Goal: Task Accomplishment & Management: Use online tool/utility

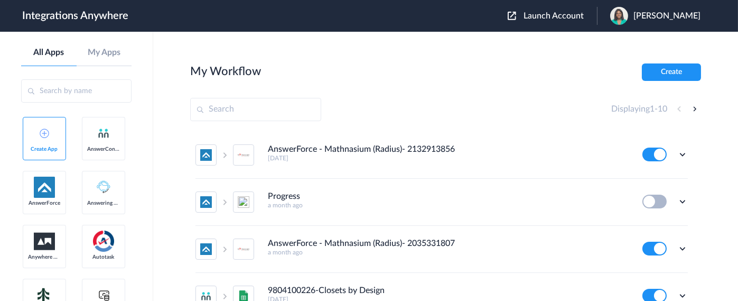
click at [567, 16] on span "Launch Account" at bounding box center [553, 16] width 60 height 8
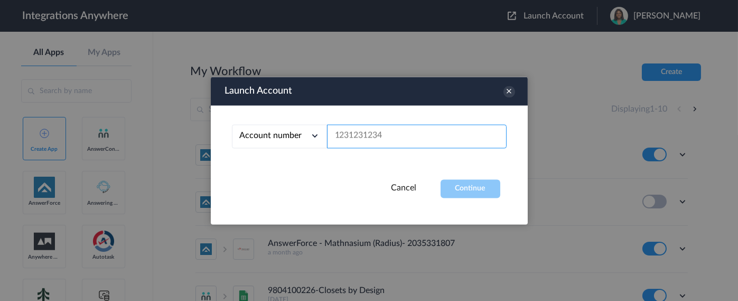
click at [377, 139] on input "text" at bounding box center [417, 136] width 180 height 24
click at [388, 137] on input "text" at bounding box center [417, 136] width 180 height 24
paste input "9082905282"
type input "9082905282"
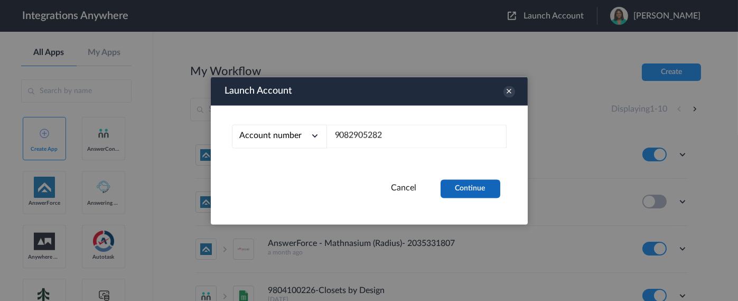
click at [485, 193] on button "Continue" at bounding box center [471, 188] width 60 height 18
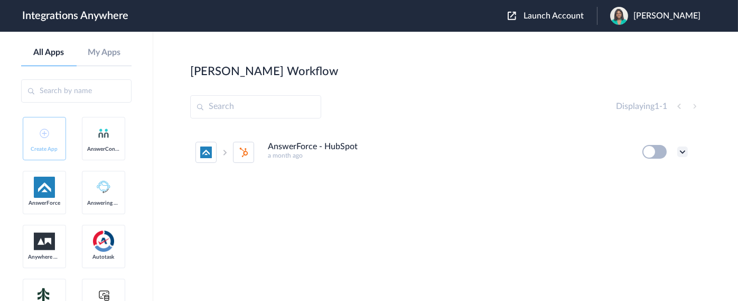
click at [683, 152] on icon at bounding box center [682, 151] width 11 height 11
click at [649, 194] on link "Task history" at bounding box center [652, 195] width 51 height 7
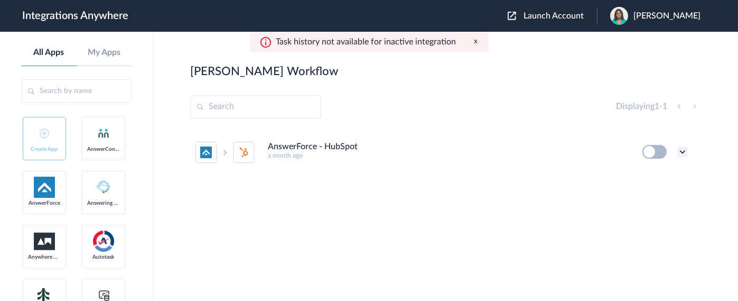
click at [680, 149] on icon at bounding box center [682, 151] width 11 height 11
click at [647, 176] on link "Edit" at bounding box center [639, 175] width 25 height 7
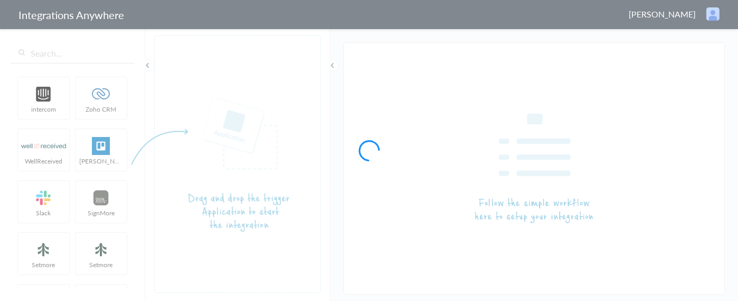
type input "AnswerForce - HubSpot"
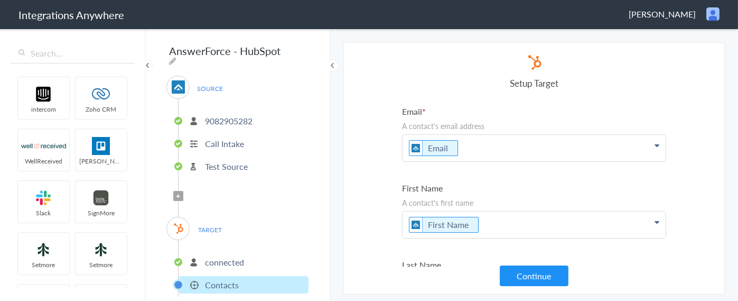
click at [228, 116] on p "9082905282" at bounding box center [229, 121] width 48 height 12
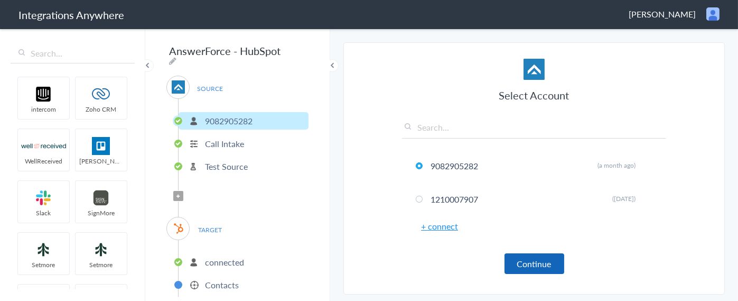
click at [545, 261] on button "Continue" at bounding box center [534, 263] width 60 height 21
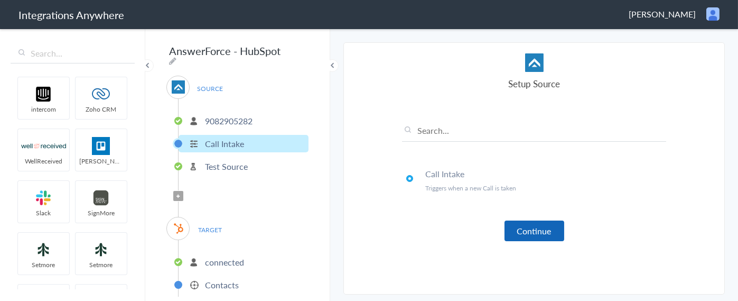
click at [539, 235] on button "Continue" at bounding box center [534, 230] width 60 height 21
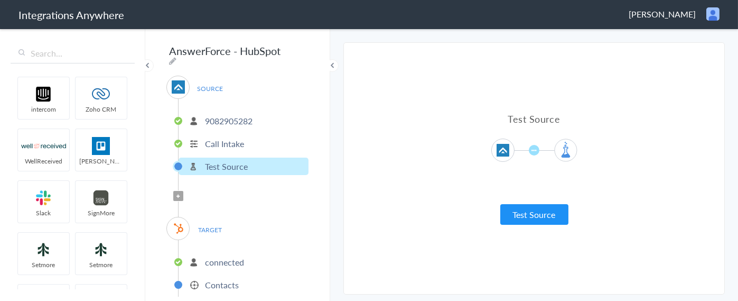
click at [211, 226] on span "TARGET" at bounding box center [210, 229] width 40 height 14
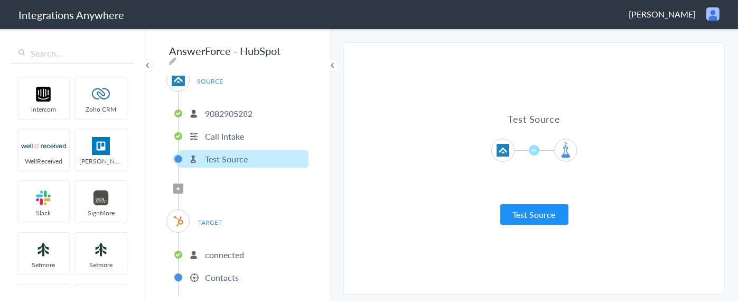
click at [227, 252] on p "connected" at bounding box center [224, 254] width 39 height 12
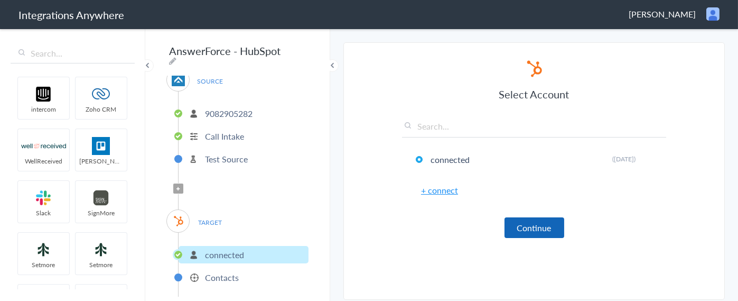
click at [519, 231] on button "Continue" at bounding box center [534, 227] width 60 height 21
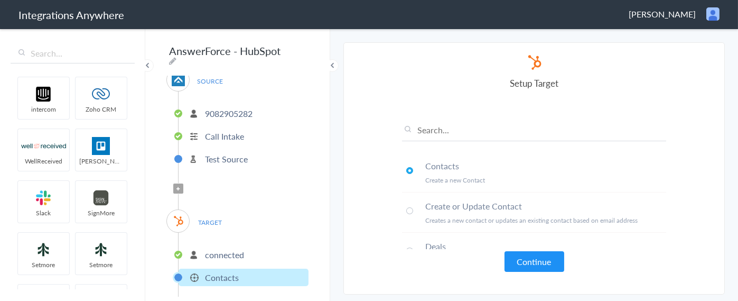
scroll to position [70, 0]
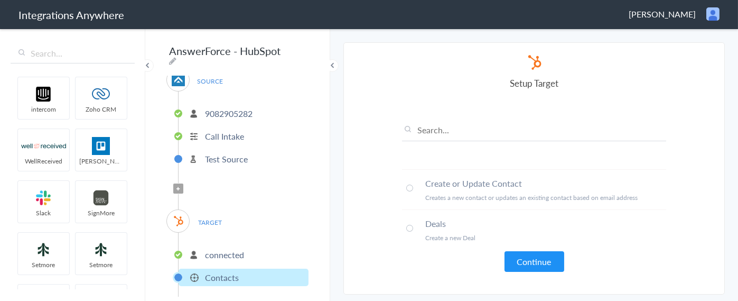
click at [408, 186] on span at bounding box center [409, 187] width 7 height 7
click at [525, 258] on button "Continue" at bounding box center [534, 261] width 60 height 21
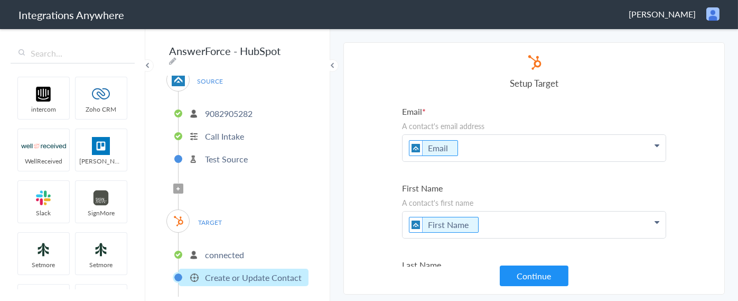
click at [177, 186] on icon at bounding box center [178, 188] width 3 height 4
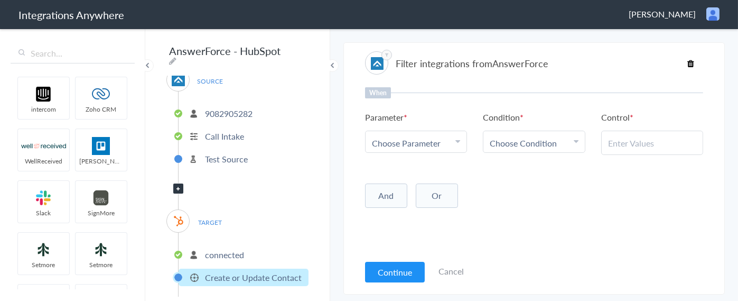
click at [437, 143] on span "Choose Parameter" at bounding box center [406, 143] width 69 height 12
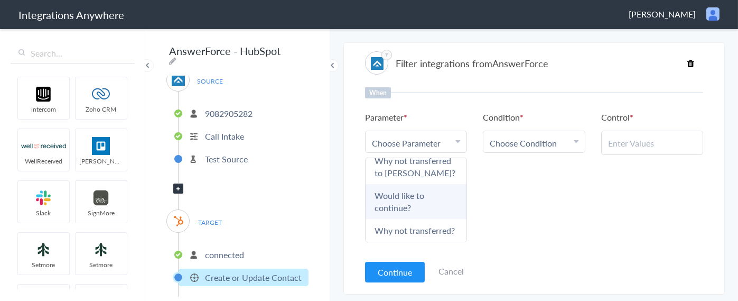
scroll to position [898, 0]
click at [404, 144] on span "Choose Parameter" at bounding box center [406, 143] width 69 height 12
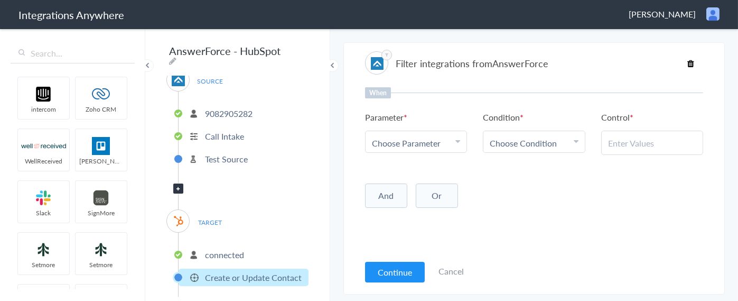
click at [451, 141] on div "Choose Parameter" at bounding box center [416, 143] width 88 height 12
click at [413, 212] on link "Call Closing Note" at bounding box center [416, 200] width 101 height 23
click at [535, 138] on span "Choose Condition" at bounding box center [523, 143] width 67 height 12
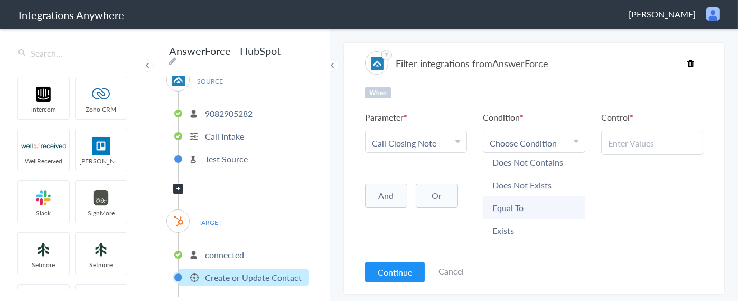
scroll to position [56, 0]
click at [520, 183] on link "Does Not Exists" at bounding box center [533, 184] width 101 height 23
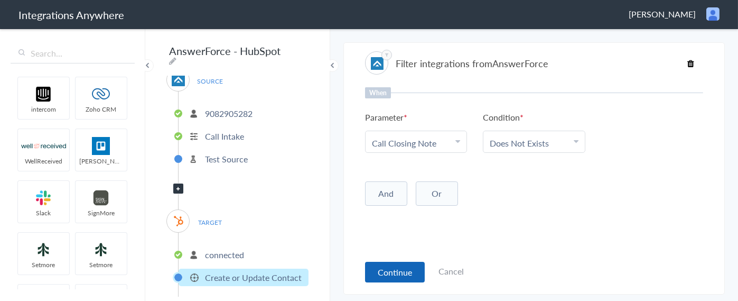
click at [394, 273] on button "Continue" at bounding box center [395, 271] width 60 height 21
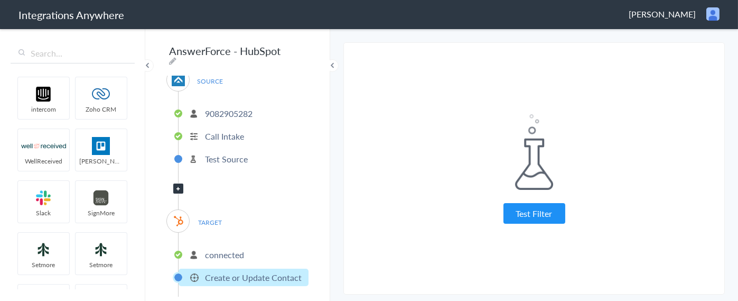
click at [535, 218] on button "Test Filter" at bounding box center [534, 213] width 62 height 21
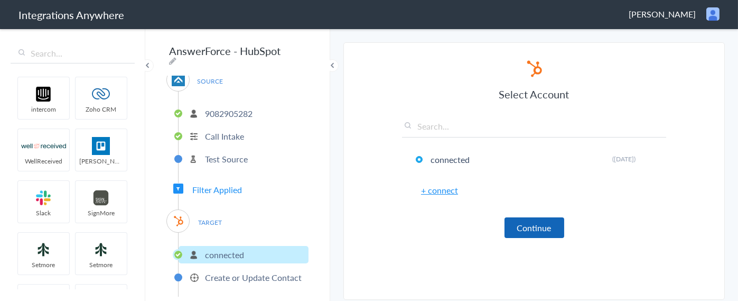
click at [550, 230] on button "Continue" at bounding box center [534, 227] width 60 height 21
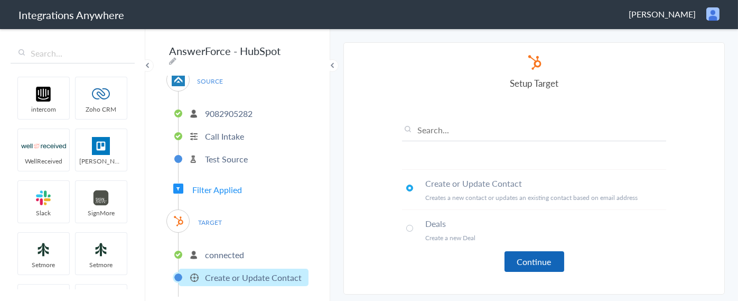
click at [553, 265] on button "Continue" at bounding box center [534, 261] width 60 height 21
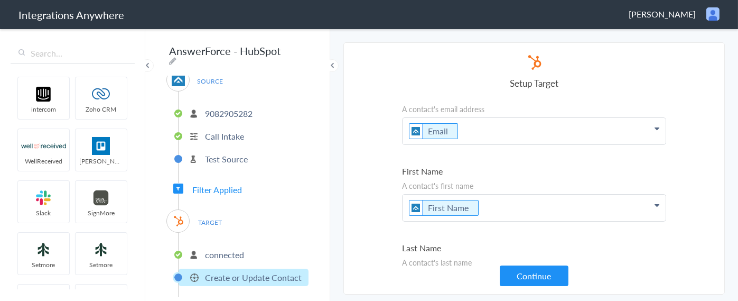
scroll to position [0, 0]
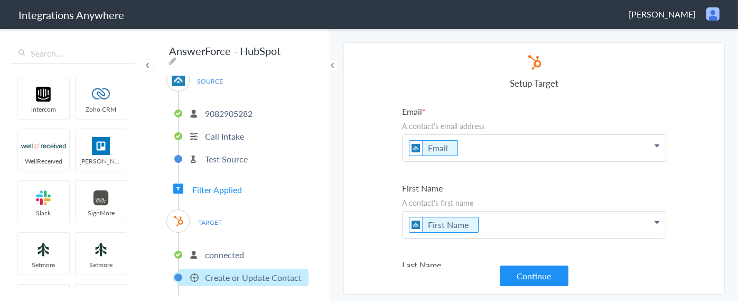
click at [177, 186] on icon at bounding box center [178, 188] width 3 height 4
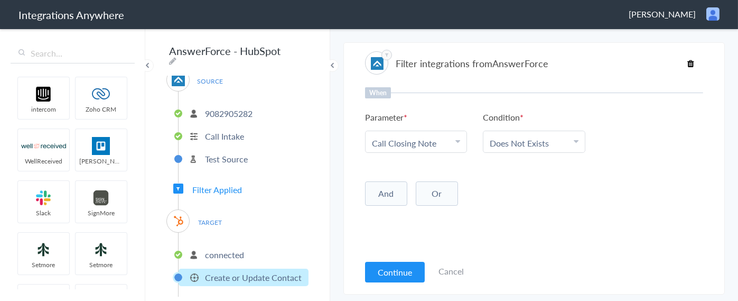
click at [689, 61] on icon at bounding box center [690, 63] width 7 height 8
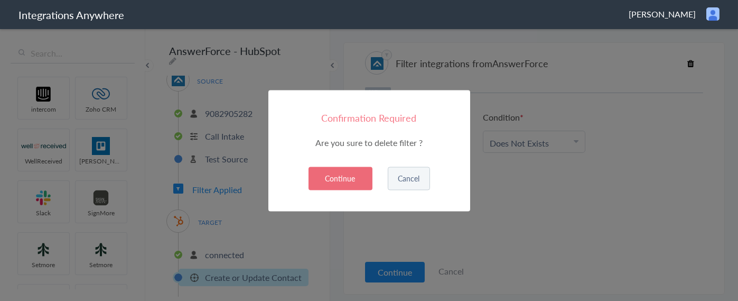
click at [351, 183] on button "Continue" at bounding box center [340, 177] width 64 height 23
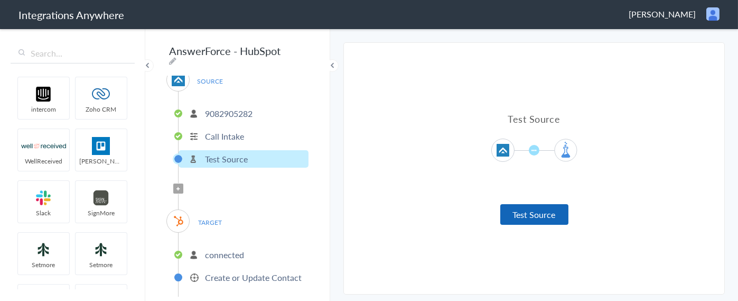
click at [530, 217] on button "Test Source" at bounding box center [534, 214] width 68 height 21
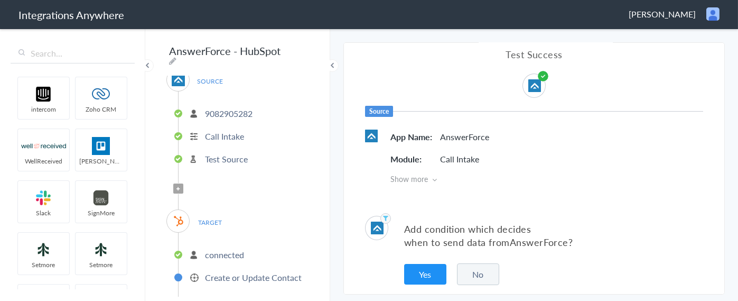
scroll to position [17, 0]
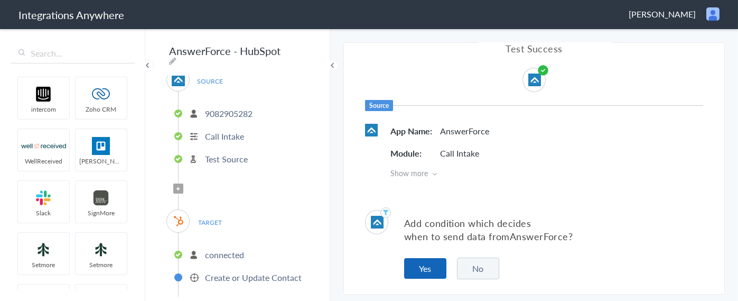
click at [423, 268] on button "Yes" at bounding box center [425, 268] width 42 height 21
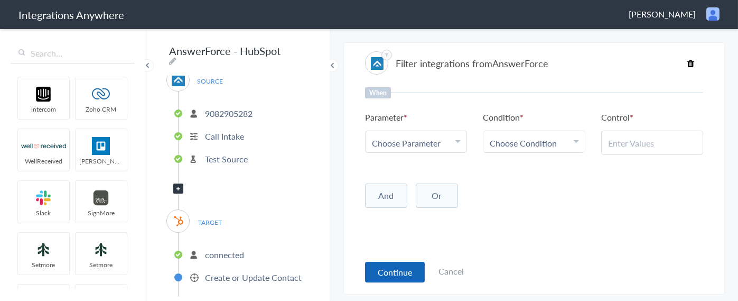
click at [410, 273] on button "Continue" at bounding box center [395, 271] width 60 height 21
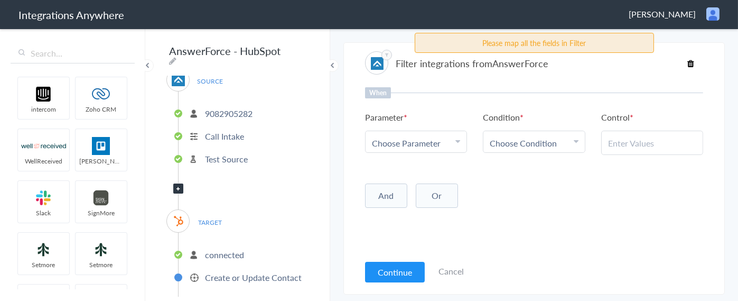
scroll to position [20, 0]
click at [227, 248] on p "connected" at bounding box center [224, 254] width 39 height 12
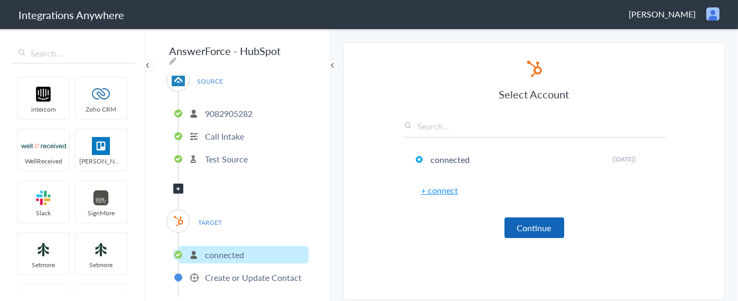
click at [537, 227] on button "Continue" at bounding box center [534, 227] width 60 height 21
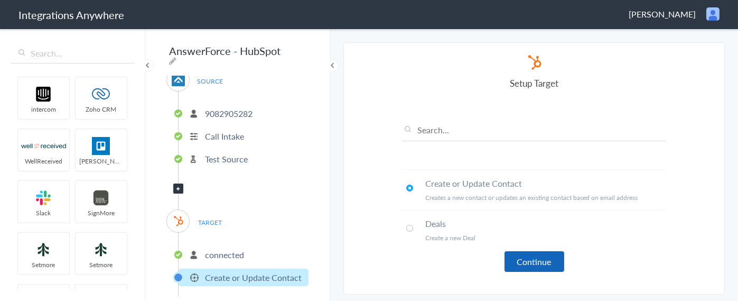
click at [538, 260] on button "Continue" at bounding box center [534, 261] width 60 height 21
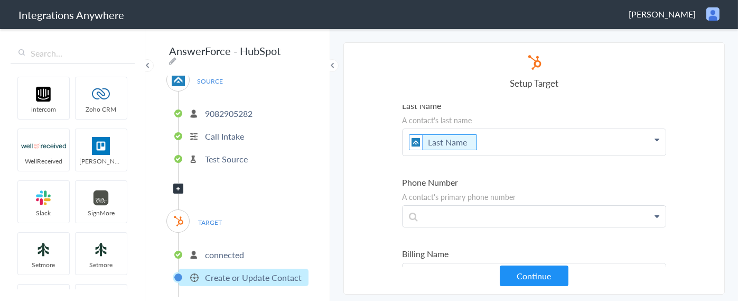
scroll to position [158, 0]
click at [486, 210] on p at bounding box center [534, 216] width 263 height 21
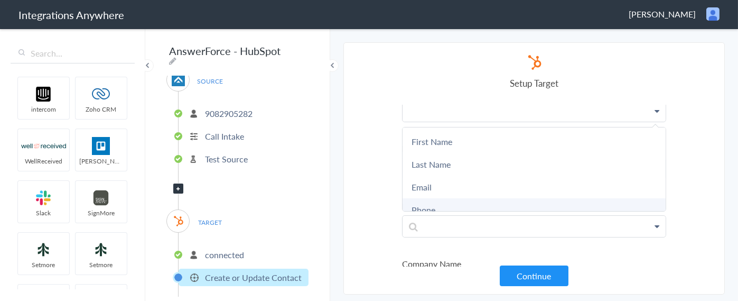
scroll to position [53, 0]
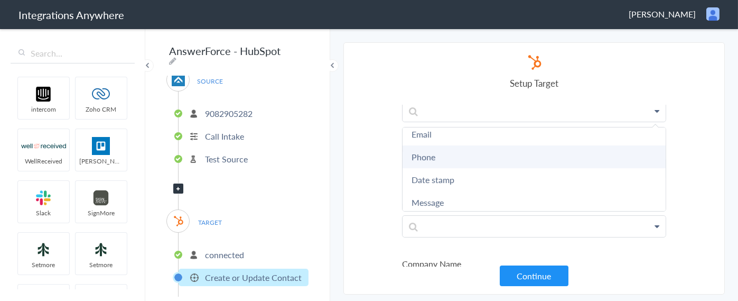
click at [450, 159] on link "Phone" at bounding box center [534, 156] width 263 height 23
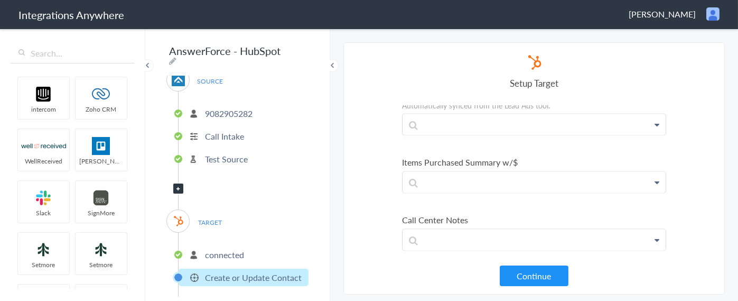
scroll to position [3856, 0]
click at [459, 230] on p at bounding box center [534, 240] width 263 height 21
click at [423, 230] on p at bounding box center [534, 240] width 263 height 21
paste p
click at [511, 230] on p "Other Decision Maker:" at bounding box center [534, 240] width 263 height 21
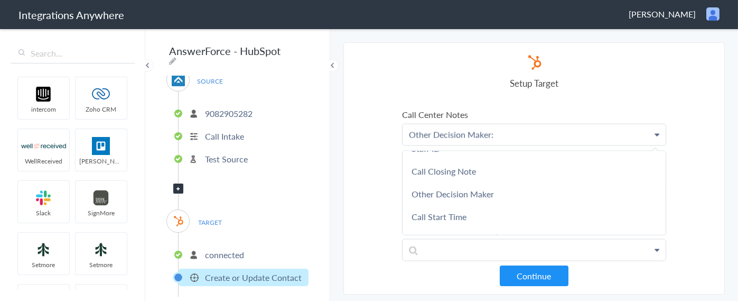
scroll to position [342, 0]
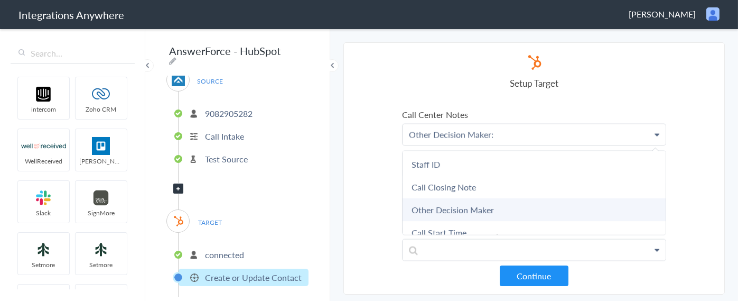
click at [474, 198] on link "Other Decision Maker" at bounding box center [534, 209] width 263 height 23
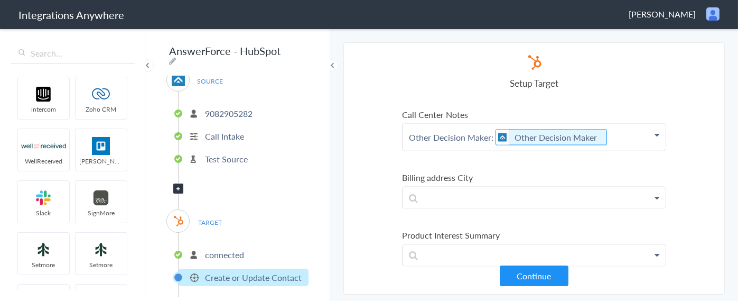
click at [611, 124] on p "Other Decision Maker: Other Decision Maker" at bounding box center [534, 137] width 263 height 26
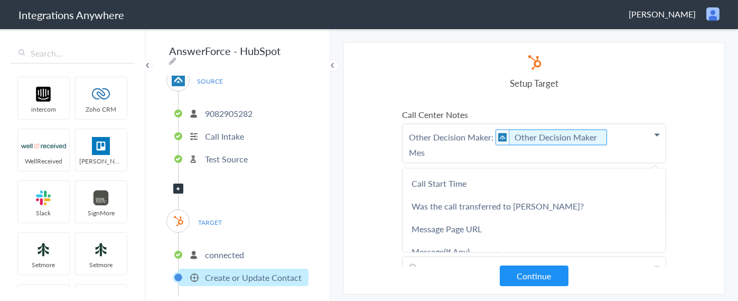
scroll to position [0, 0]
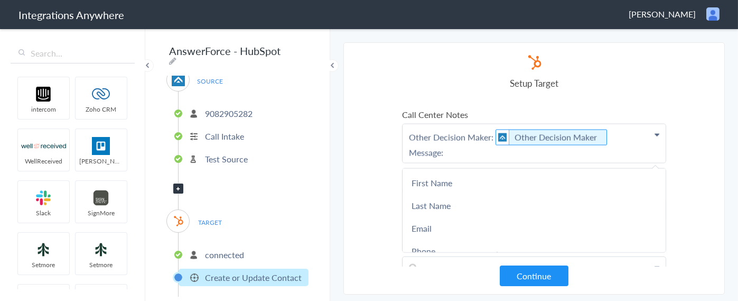
click at [480, 134] on p "Other Decision Maker: Other Decision Maker Message:" at bounding box center [534, 143] width 263 height 39
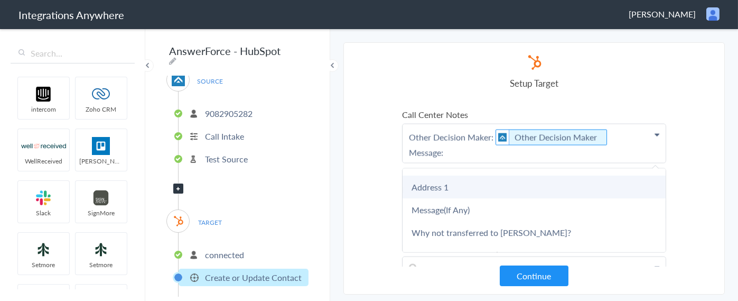
scroll to position [740, 0]
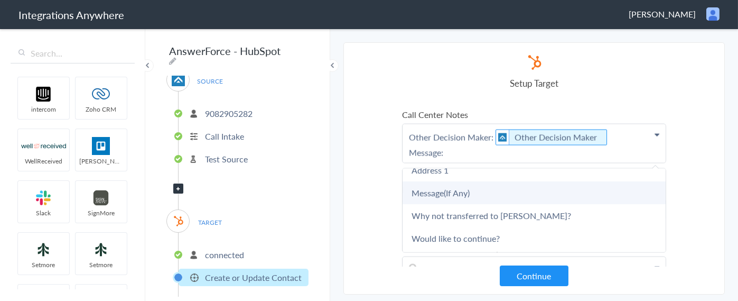
click at [452, 181] on link "Message(If Any)" at bounding box center [534, 192] width 263 height 23
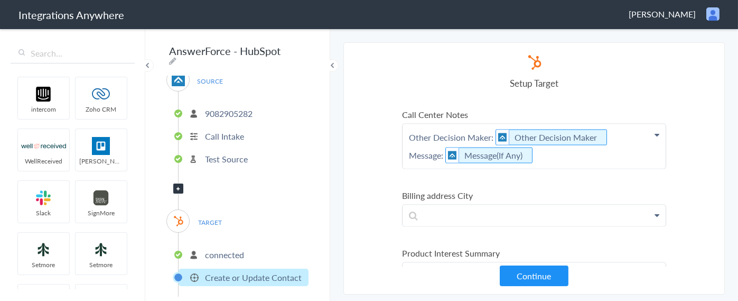
click at [445, 138] on p "Other Decision Maker: Other Decision Maker Message: Message(If Any)" at bounding box center [534, 146] width 263 height 44
click at [429, 238] on link "Message" at bounding box center [534, 249] width 263 height 23
click at [613, 135] on p "Other Decision Maker: Other Decision Maker Message: Message Message(If Any)" at bounding box center [534, 146] width 263 height 44
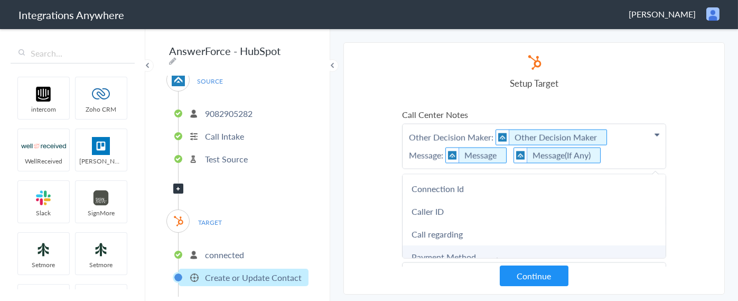
scroll to position [264, 0]
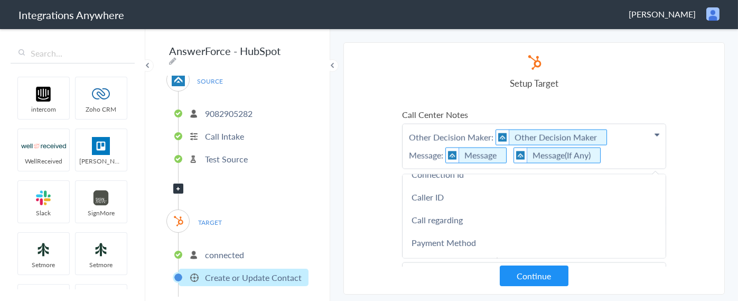
click at [408, 124] on p "Other Decision Maker: Other Decision Maker Message: Message Message(If Any)" at bounding box center [534, 146] width 263 height 44
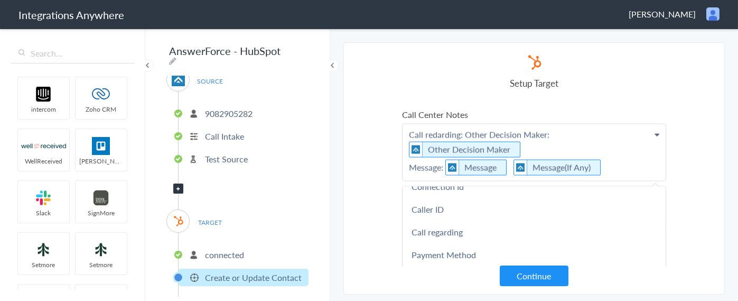
drag, startPoint x: 463, startPoint y: 114, endPoint x: 454, endPoint y: 120, distance: 10.7
click at [454, 124] on p "Call redarding: Other Decision Maker: Other Decision Maker Message: Message Mes…" at bounding box center [534, 152] width 263 height 57
click at [436, 124] on p "Call redarding: Other Decision Maker: Other Decision Maker Message: Message Mes…" at bounding box center [534, 152] width 263 height 57
click at [462, 124] on p "Call regarding: Other Decision Maker: Other Decision Maker Message: Message Mes…" at bounding box center [534, 152] width 263 height 57
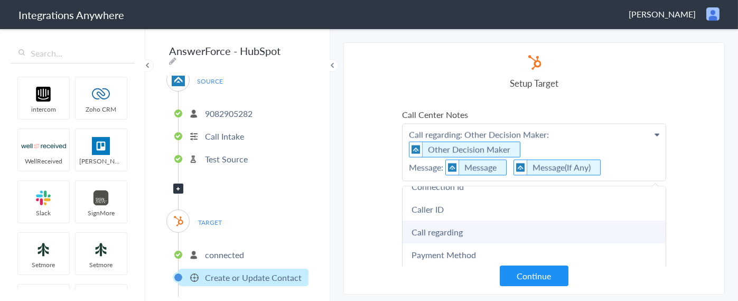
click at [448, 220] on link "Call regarding" at bounding box center [534, 231] width 263 height 23
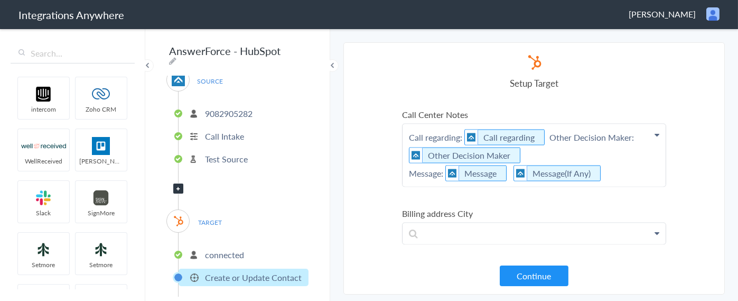
click at [545, 124] on p "Call regarding: Call regarding Other Decision Maker: Other Decision Maker Messa…" at bounding box center [534, 155] width 263 height 62
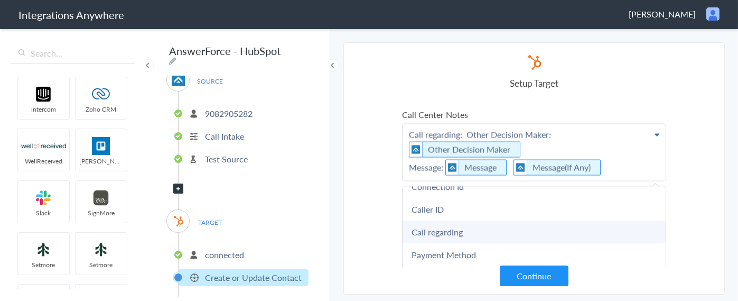
click at [444, 220] on link "Call regarding" at bounding box center [534, 231] width 263 height 23
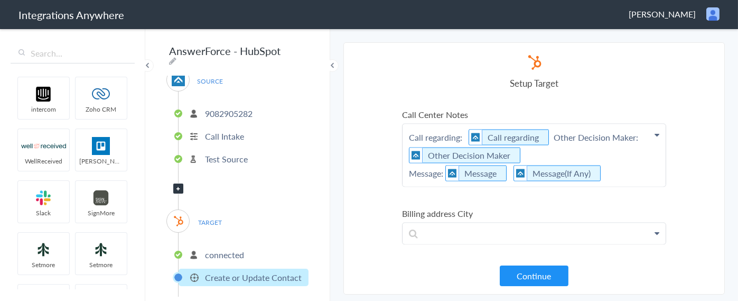
click at [548, 124] on p "Call regarding: Call regarding Other Decision Maker: Other Decision Maker Messa…" at bounding box center [534, 155] width 263 height 62
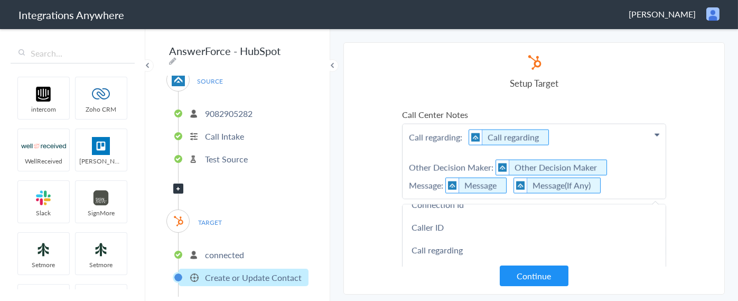
click at [408, 148] on p "Call regarding: Call regarding Other Decision Maker: Other Decision Maker Messa…" at bounding box center [534, 161] width 263 height 74
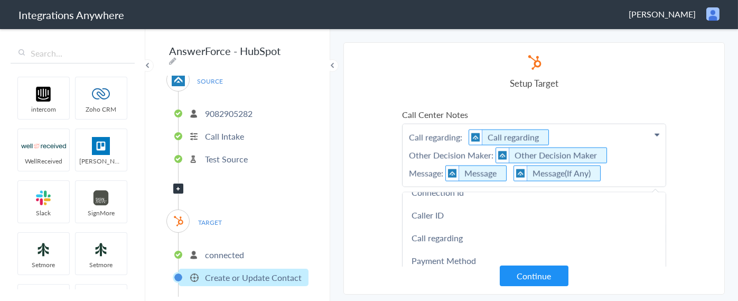
click at [410, 124] on p "Call regarding: Call regarding Other Decision Maker: Other Decision Maker Messa…" at bounding box center [534, 155] width 263 height 62
click at [445, 124] on p "Call Type: Call regarding: Call regarding Other Decision Maker: Other Decision …" at bounding box center [534, 155] width 263 height 62
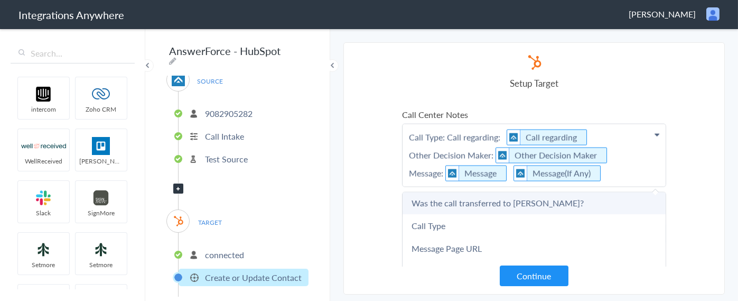
scroll to position [634, 0]
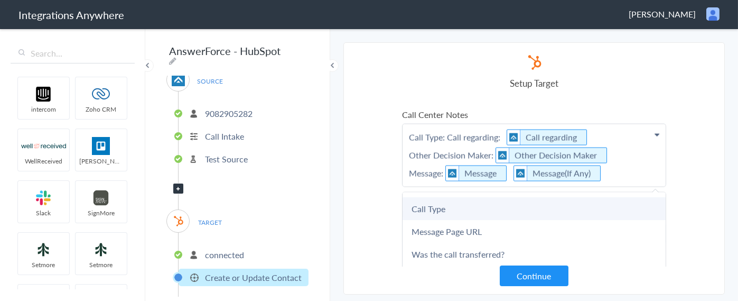
click at [441, 197] on link "Call Type" at bounding box center [534, 208] width 263 height 23
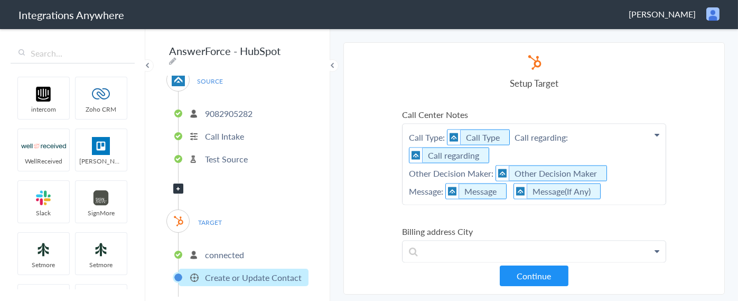
click at [511, 124] on p "Call Type: Call Type Call regarding: Call regarding Other Decision Maker: Other…" at bounding box center [534, 164] width 263 height 80
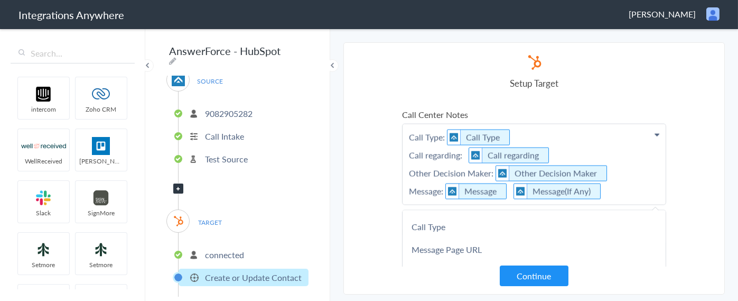
click at [508, 124] on p "Call Type: Call Type Call regarding: Call regarding Other Decision Maker: Other…" at bounding box center [534, 164] width 263 height 80
click at [513, 124] on p "Call Type: Call Type Call regarding: Call regarding Other Decision Maker: Other…" at bounding box center [534, 164] width 263 height 80
click at [515, 131] on icon at bounding box center [510, 137] width 12 height 13
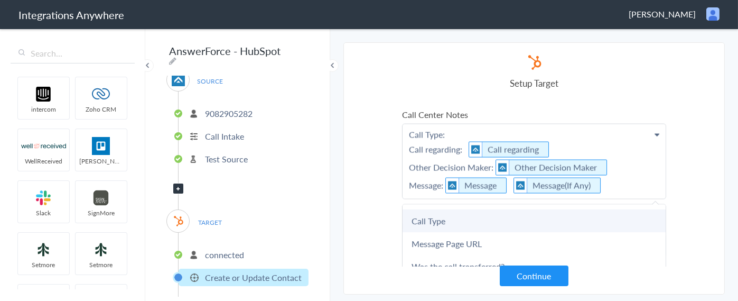
click at [462, 209] on link "Call Type" at bounding box center [534, 220] width 263 height 23
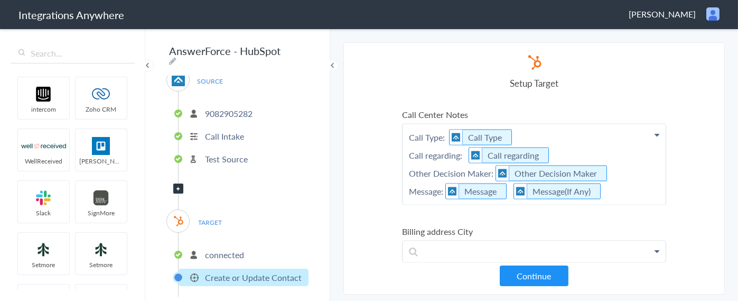
click at [516, 124] on p "Call Type: Call Type Call regarding: Call regarding Other Decision Maker: Other…" at bounding box center [534, 164] width 263 height 80
click at [507, 131] on icon at bounding box center [513, 137] width 12 height 13
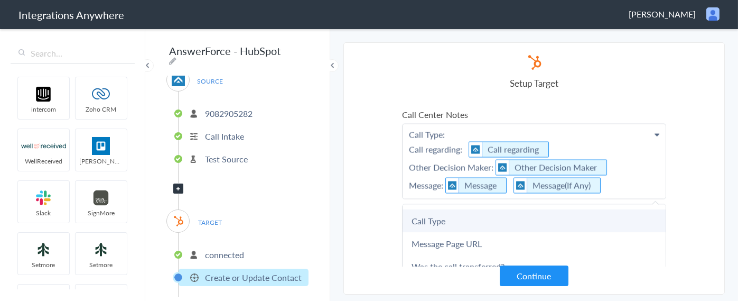
click at [432, 209] on link "Call Type" at bounding box center [534, 220] width 263 height 23
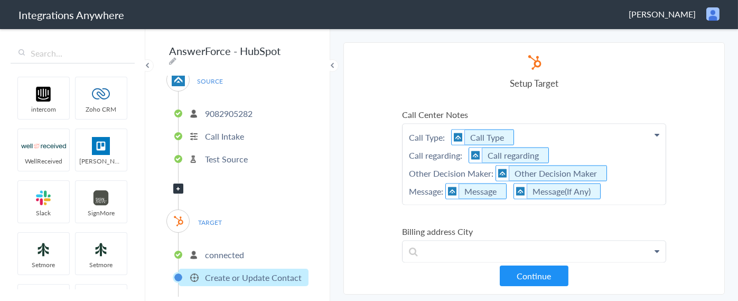
click at [517, 124] on p "Call Type: Call Type Call regarding: Call regarding Other Decision Maker: Other…" at bounding box center [534, 164] width 263 height 80
click at [522, 124] on p "Call Type: Call Type Call regarding: Call regarding Other Decision Maker: Other…" at bounding box center [534, 164] width 263 height 80
click at [514, 124] on p "Call Type: Call Type Property and work type Call regarding: Call regarding Othe…" at bounding box center [534, 164] width 263 height 80
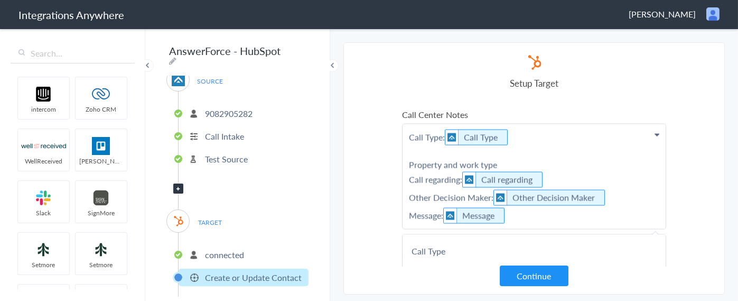
click at [407, 147] on p "Call Type: Call Type Property and work type Call regarding: Call regarding Othe…" at bounding box center [534, 176] width 263 height 105
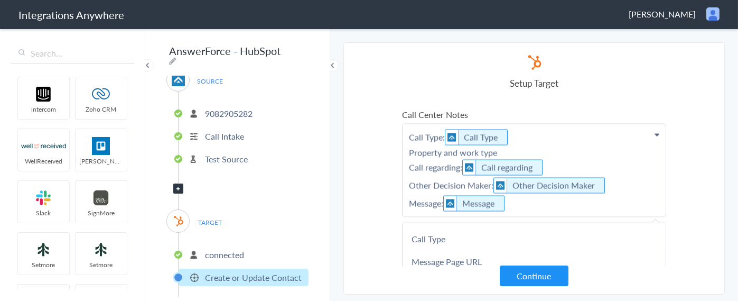
click at [509, 131] on p "Call Type: Call Type Property and work type Call regarding: Call regarding Othe…" at bounding box center [534, 170] width 263 height 92
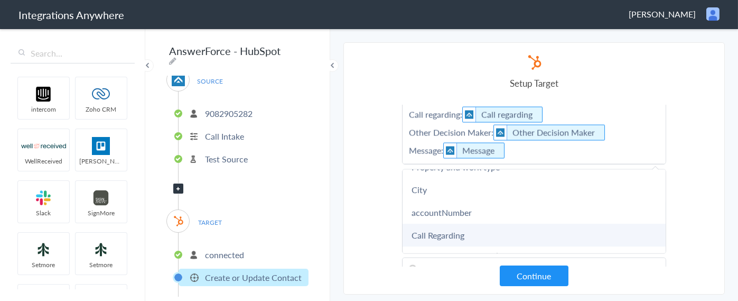
scroll to position [501, 0]
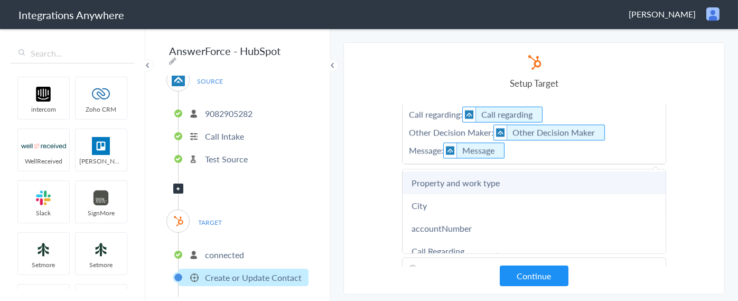
click at [451, 171] on link "Property and work type" at bounding box center [534, 182] width 263 height 23
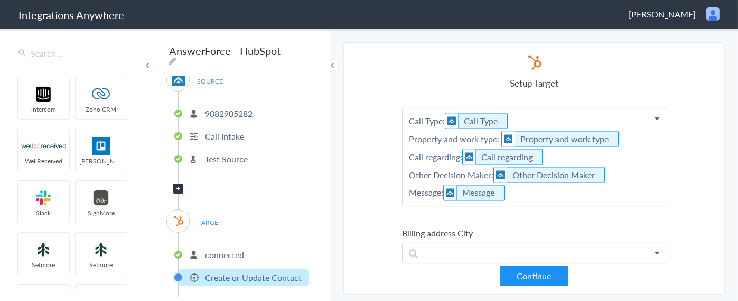
scroll to position [3914, 0]
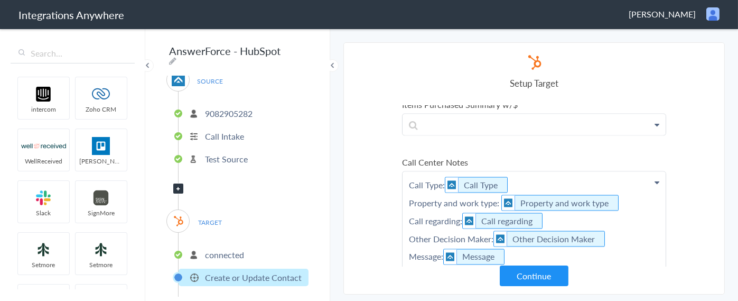
click at [525, 239] on p "Call Type: Call Type Property and work type: Property and work type Call regard…" at bounding box center [534, 221] width 263 height 98
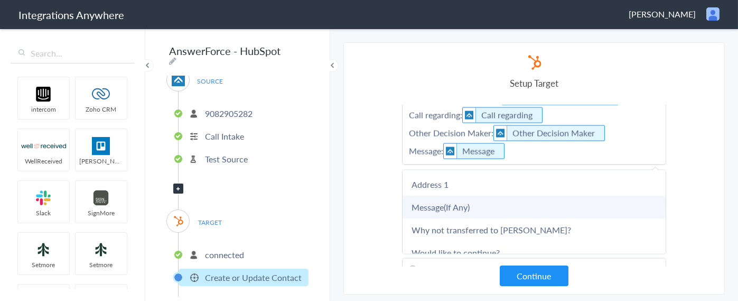
scroll to position [712, 0]
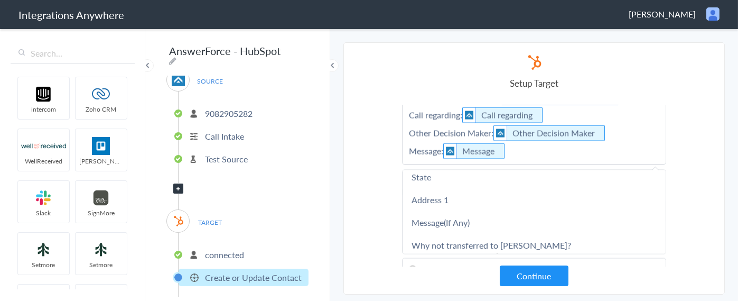
drag, startPoint x: 462, startPoint y: 211, endPoint x: 469, endPoint y: 210, distance: 6.4
click at [463, 211] on link "Message(If Any)" at bounding box center [534, 222] width 263 height 23
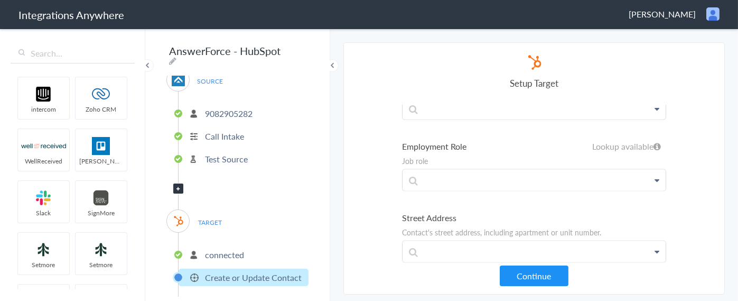
scroll to position [3439, 0]
click at [456, 239] on p at bounding box center [534, 249] width 263 height 21
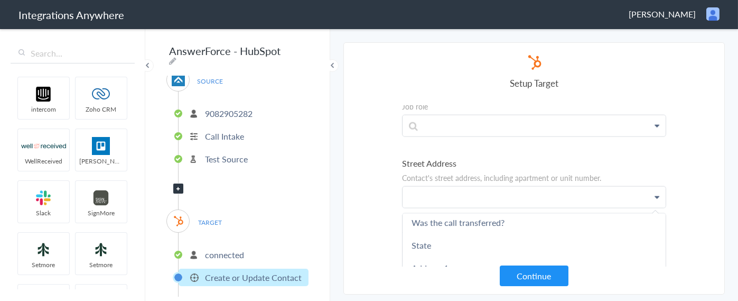
scroll to position [740, 0]
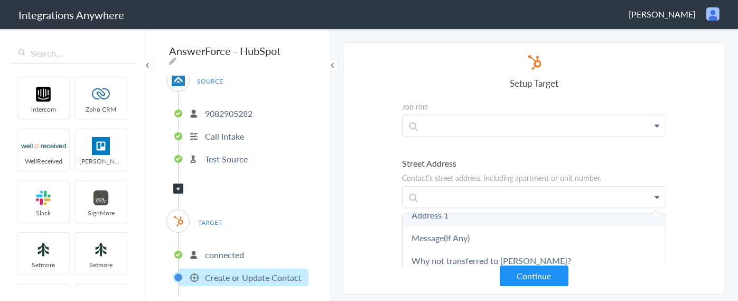
click at [438, 209] on link "Address 1" at bounding box center [534, 214] width 263 height 23
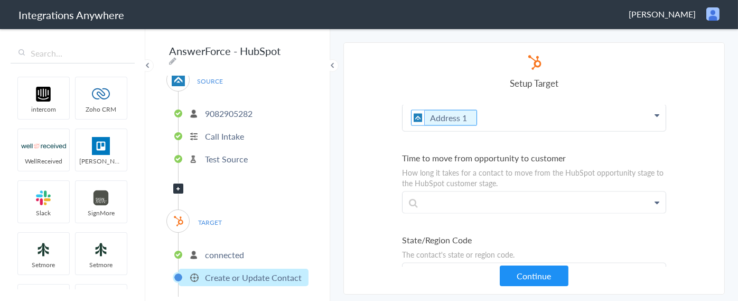
scroll to position [3597, 0]
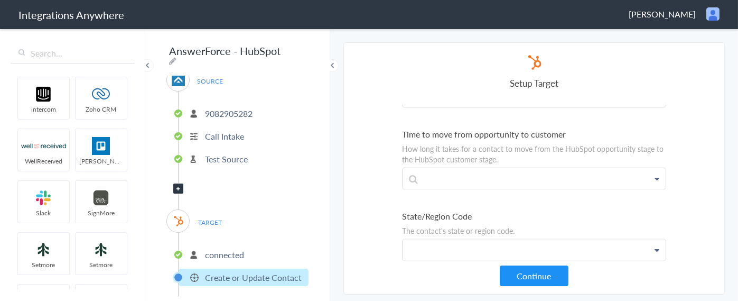
click at [449, 239] on p at bounding box center [534, 249] width 263 height 21
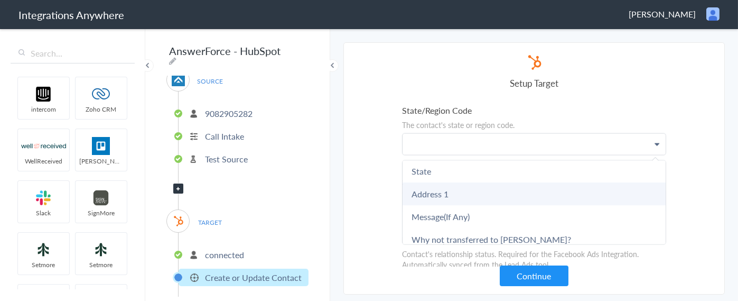
scroll to position [687, 0]
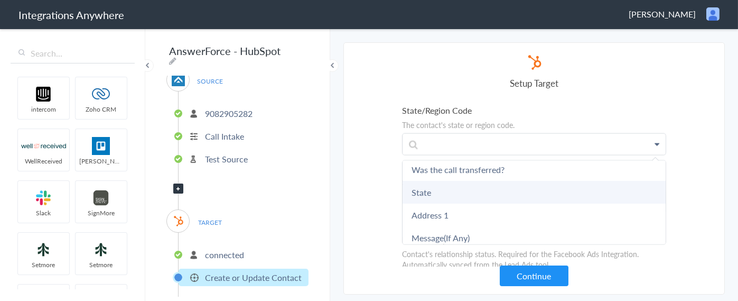
click at [452, 185] on link "State" at bounding box center [534, 192] width 263 height 23
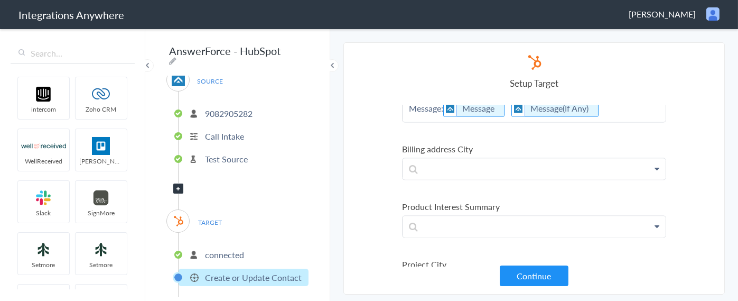
scroll to position [4126, 0]
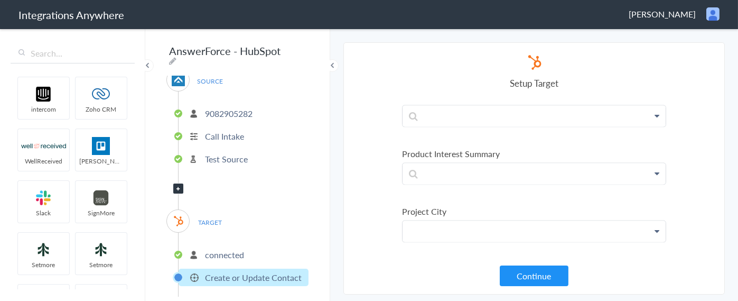
click at [465, 221] on p at bounding box center [534, 231] width 263 height 21
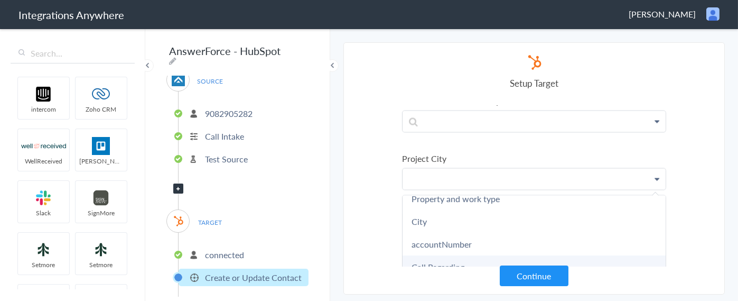
scroll to position [528, 0]
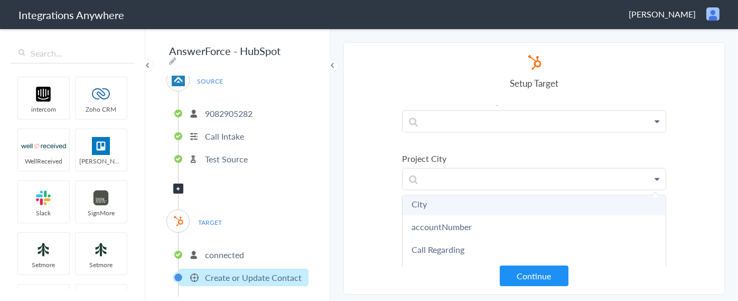
click at [444, 192] on link "City" at bounding box center [534, 203] width 263 height 23
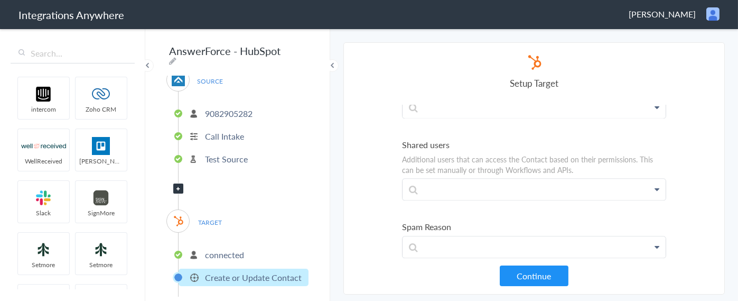
scroll to position [5076, 0]
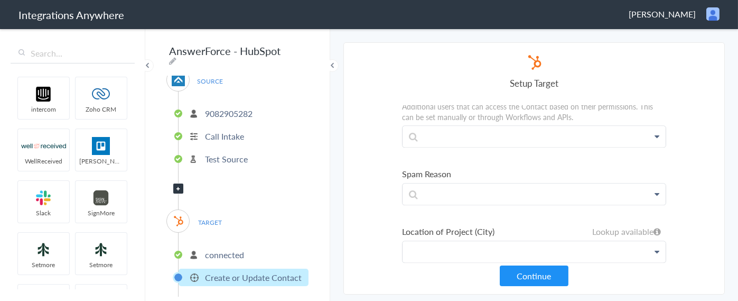
click at [448, 241] on p at bounding box center [534, 251] width 263 height 21
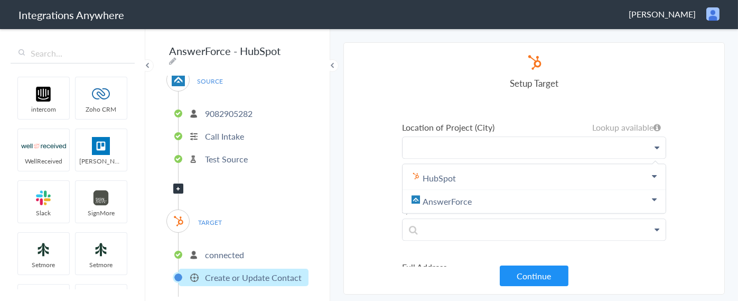
scroll to position [5182, 0]
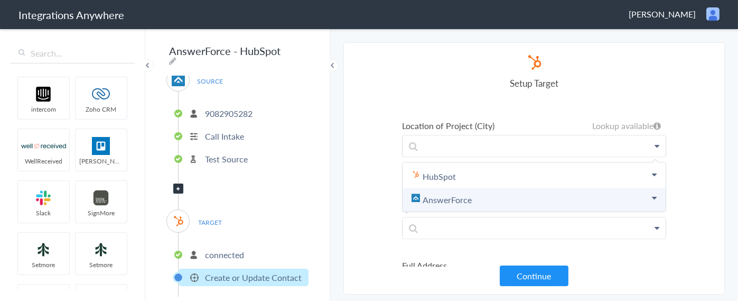
click at [469, 188] on link "AnswerForce" at bounding box center [534, 199] width 263 height 23
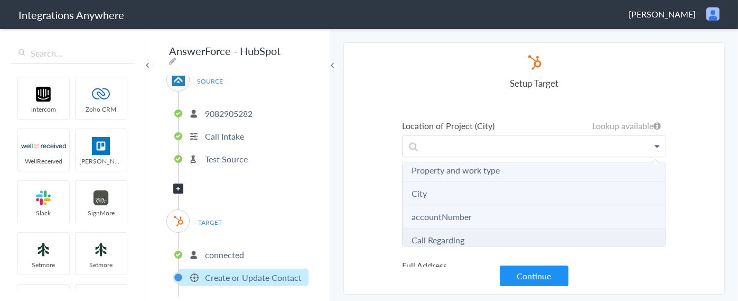
scroll to position [581, 0]
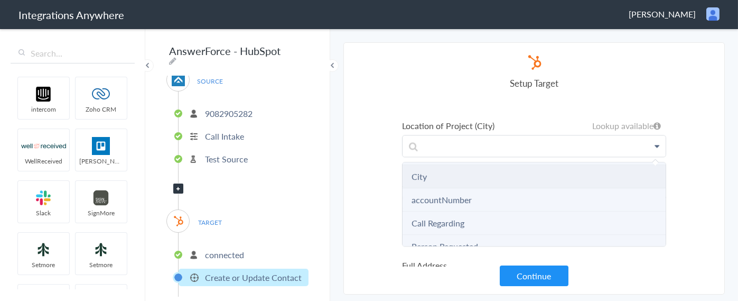
click at [434, 165] on li "City" at bounding box center [534, 176] width 263 height 23
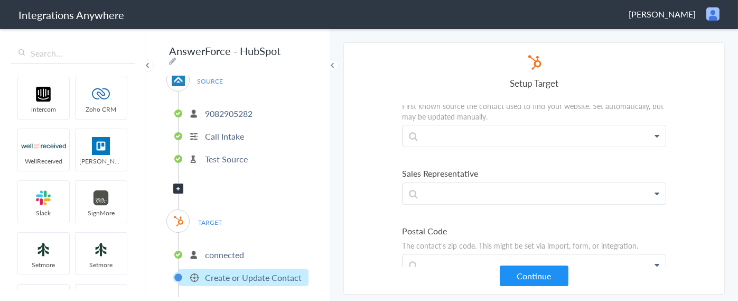
scroll to position [6186, 0]
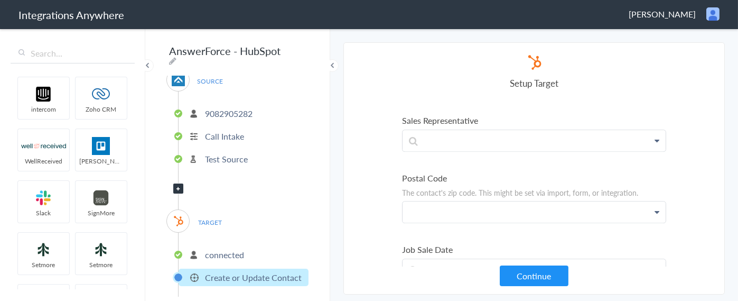
click at [466, 201] on p at bounding box center [534, 211] width 263 height 21
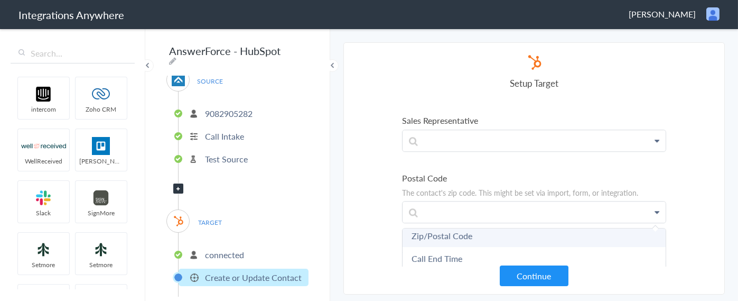
click at [457, 224] on link "Zip/Postal Code" at bounding box center [534, 235] width 263 height 23
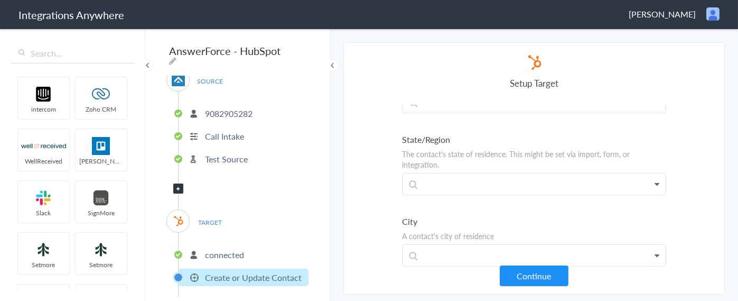
scroll to position [6767, 0]
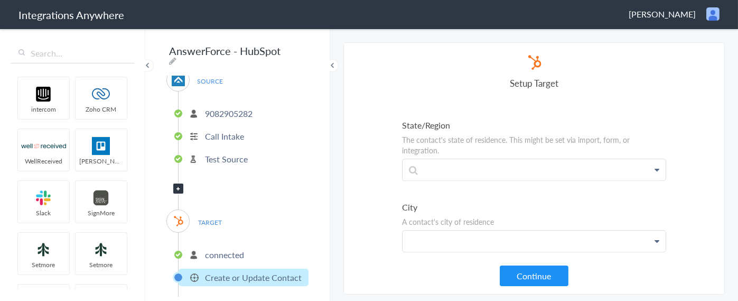
click at [435, 230] on p at bounding box center [534, 240] width 263 height 21
click at [434, 254] on link "City" at bounding box center [534, 265] width 263 height 23
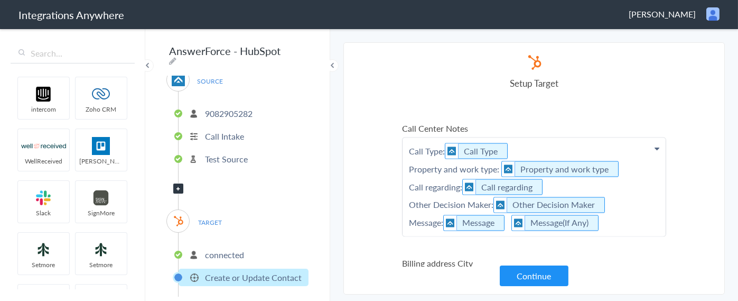
scroll to position [3935, 0]
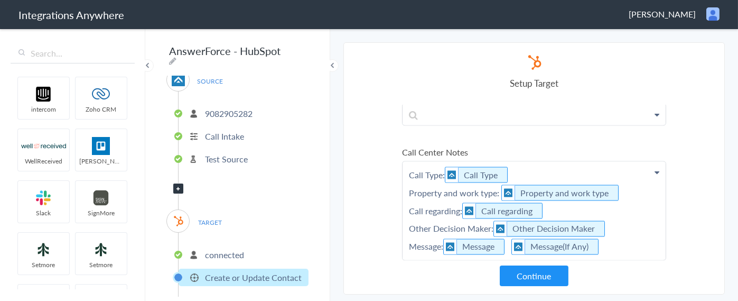
click at [625, 172] on p "Call Type: Call Type Property and work type: Property and work type Call regard…" at bounding box center [534, 211] width 263 height 98
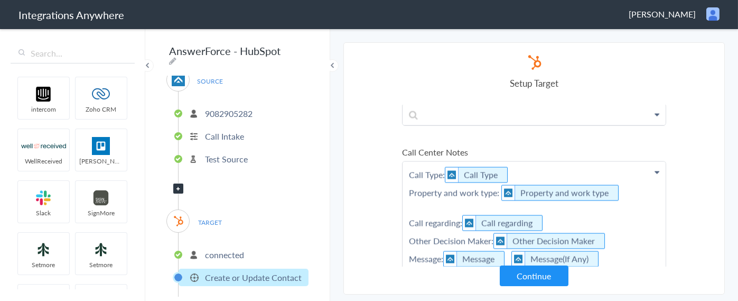
click at [416, 190] on p "Call Type: Call Type Property and work type: Property and work type Call regard…" at bounding box center [534, 217] width 263 height 110
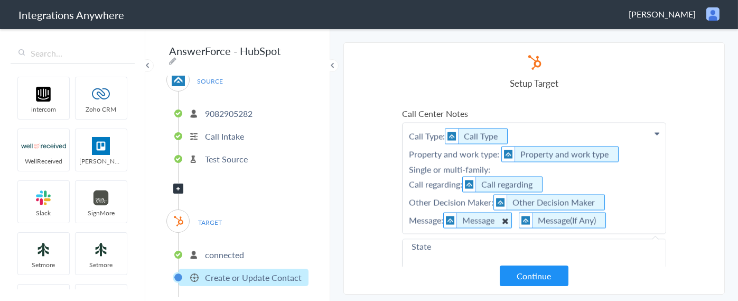
scroll to position [3988, 0]
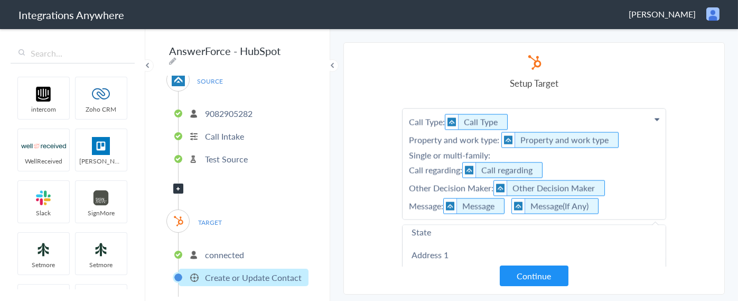
click at [492, 135] on p "Call Type: Call Type Property and work type: Property and work type Single or m…" at bounding box center [534, 164] width 263 height 110
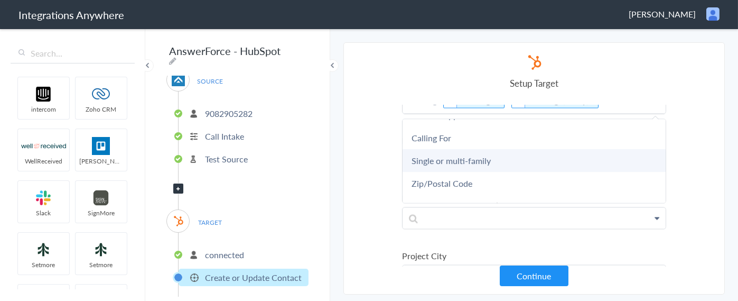
scroll to position [130, 0]
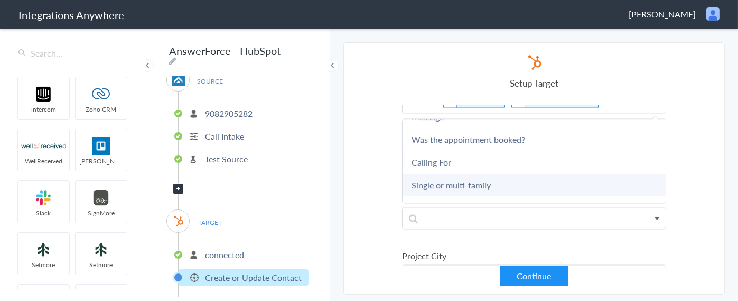
click at [469, 173] on link "Single or multi-family" at bounding box center [534, 184] width 263 height 23
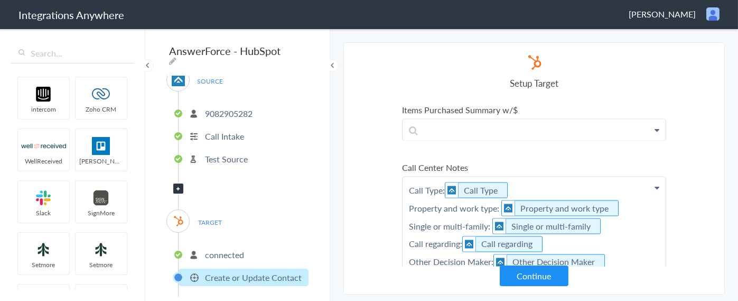
scroll to position [3935, 0]
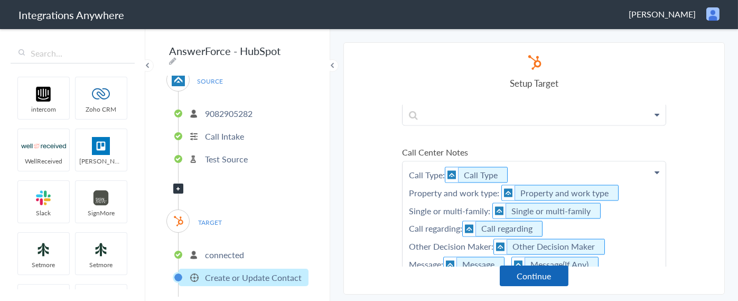
click at [537, 279] on button "Continue" at bounding box center [534, 275] width 69 height 21
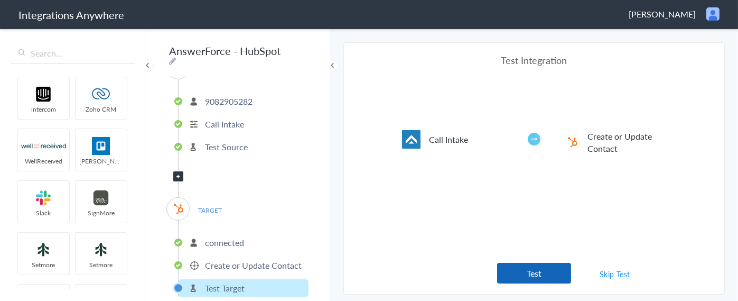
click at [539, 274] on button "Test" at bounding box center [534, 273] width 74 height 21
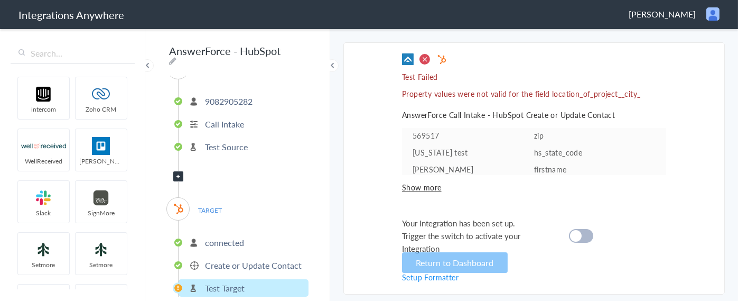
scroll to position [0, 0]
click at [241, 238] on p "connected" at bounding box center [224, 242] width 39 height 12
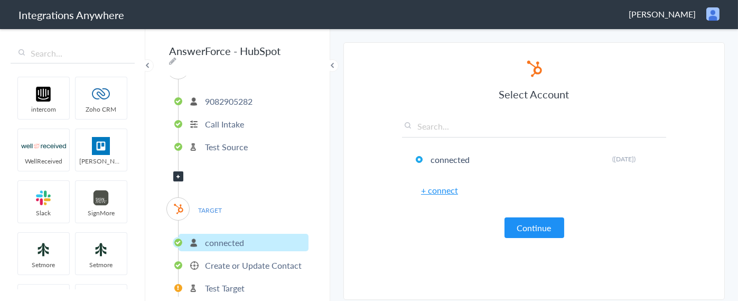
click at [244, 262] on p "Create or Update Contact" at bounding box center [253, 265] width 97 height 12
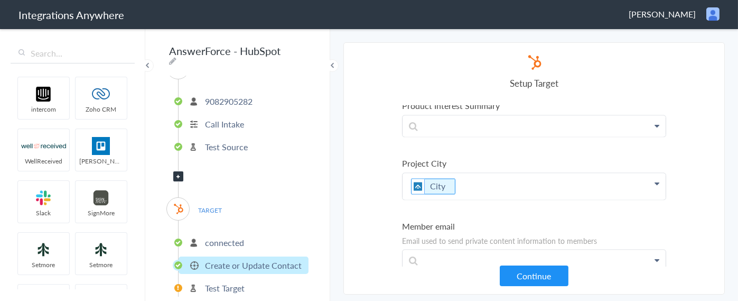
scroll to position [4199, 0]
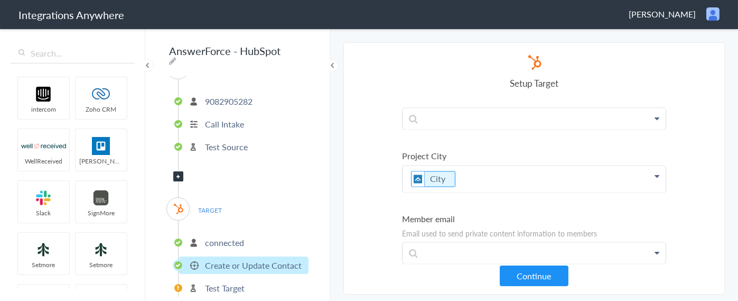
click at [460, 165] on p "City" at bounding box center [534, 178] width 263 height 26
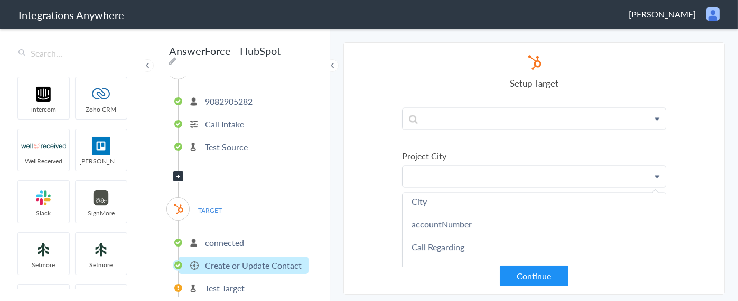
click at [381, 136] on section "Select Account 9082905282 Rename Delete (a month ago) 1210007907 Rename Delete …" at bounding box center [533, 168] width 381 height 252
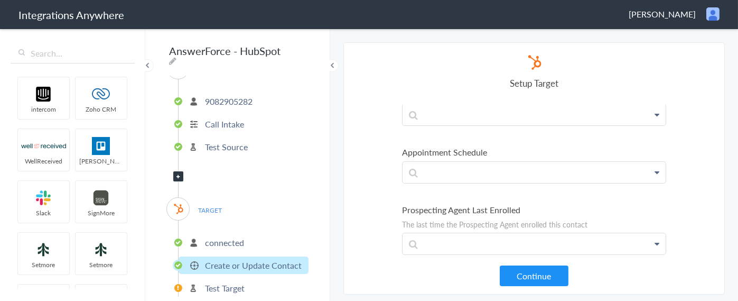
scroll to position [8108, 0]
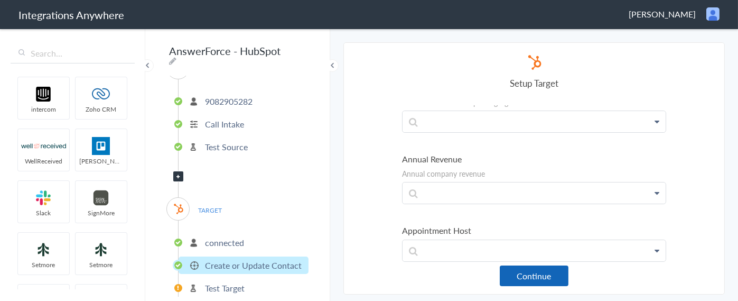
click at [535, 277] on button "Continue" at bounding box center [534, 275] width 69 height 21
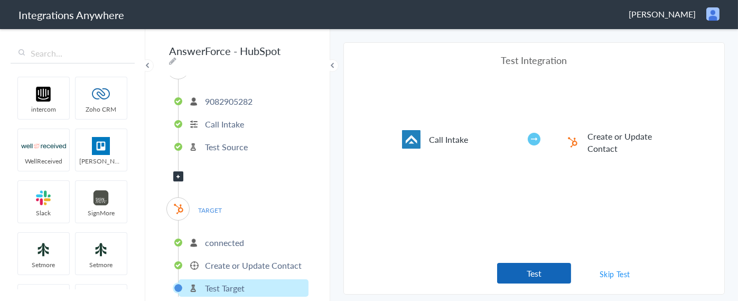
click at [543, 276] on button "Test" at bounding box center [534, 273] width 74 height 21
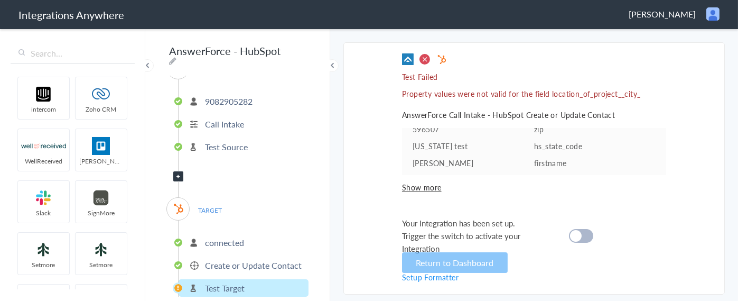
scroll to position [22, 0]
click at [417, 186] on span "Show more" at bounding box center [534, 187] width 264 height 11
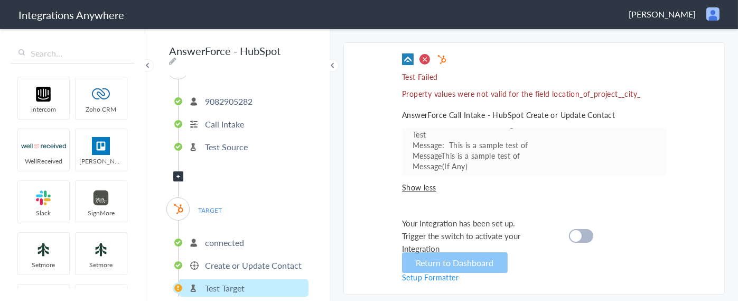
scroll to position [190, 0]
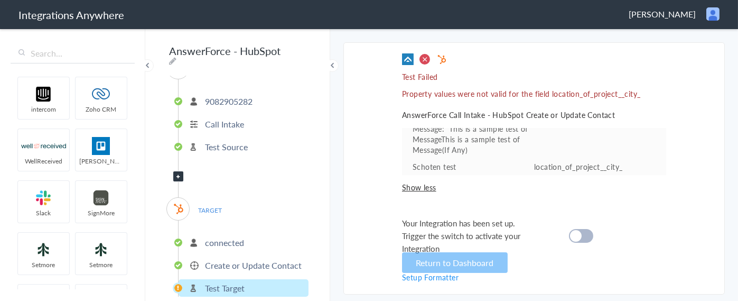
click at [232, 236] on p "connected" at bounding box center [224, 242] width 39 height 12
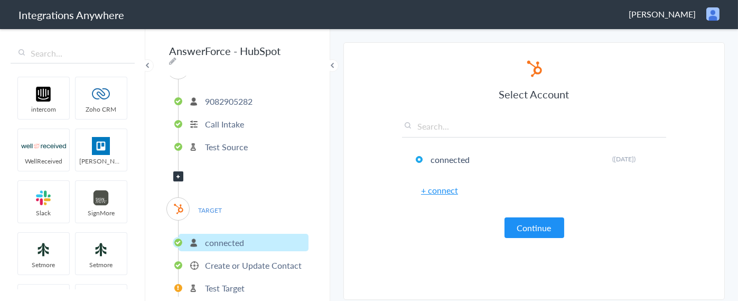
click at [226, 262] on p "Create or Update Contact" at bounding box center [253, 265] width 97 height 12
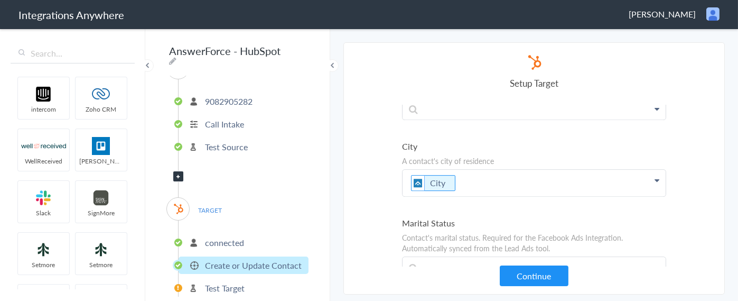
scroll to position [6788, 0]
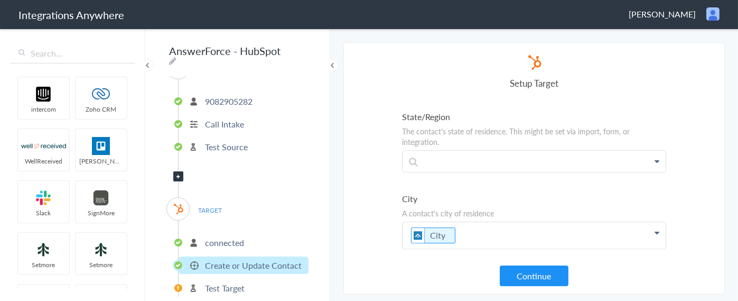
click at [654, 228] on icon at bounding box center [656, 232] width 5 height 8
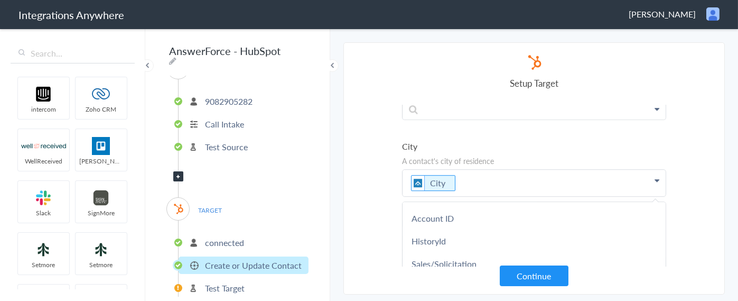
scroll to position [370, 0]
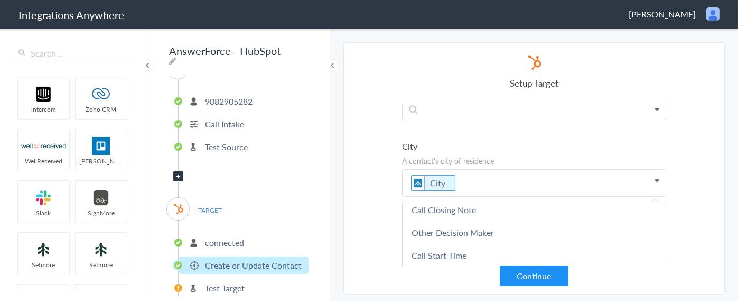
click at [353, 145] on section "Select Account 9082905282 Rename Delete (a month ago) 1210007907 Rename Delete …" at bounding box center [533, 168] width 381 height 252
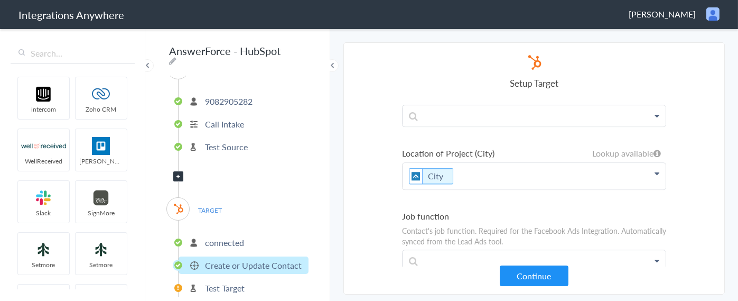
scroll to position [5150, 0]
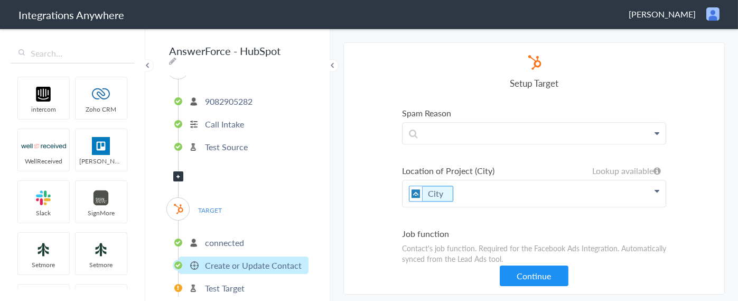
click at [482, 180] on p "City" at bounding box center [534, 193] width 263 height 26
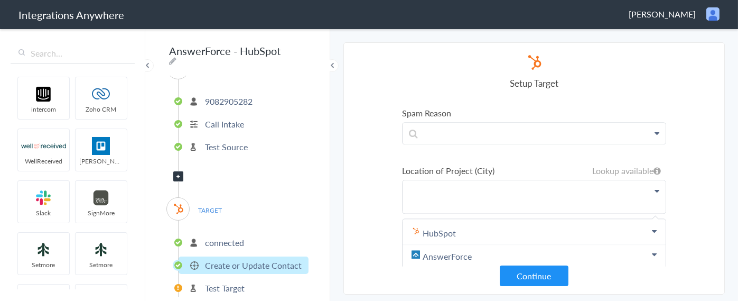
click at [367, 158] on section "Select Account 9082905282 Rename Delete (a month ago) 1210007907 Rename Delete …" at bounding box center [533, 168] width 381 height 252
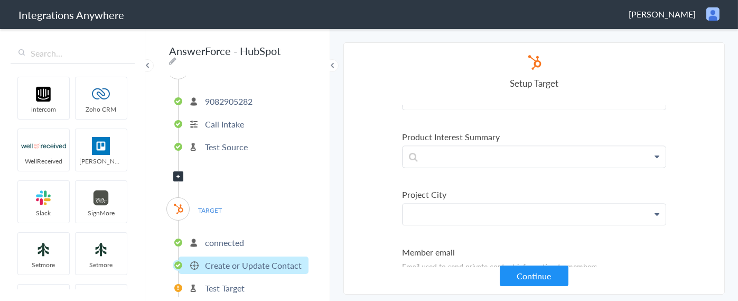
scroll to position [4147, 0]
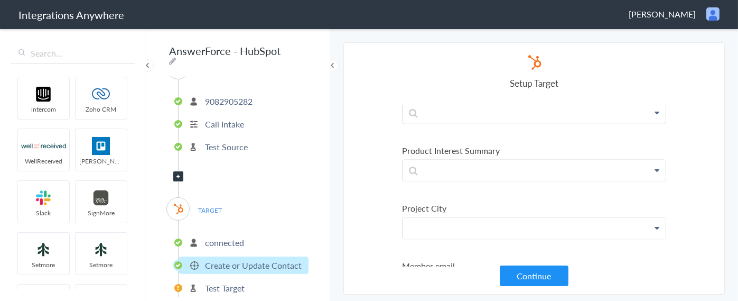
click at [432, 218] on p at bounding box center [534, 228] width 263 height 21
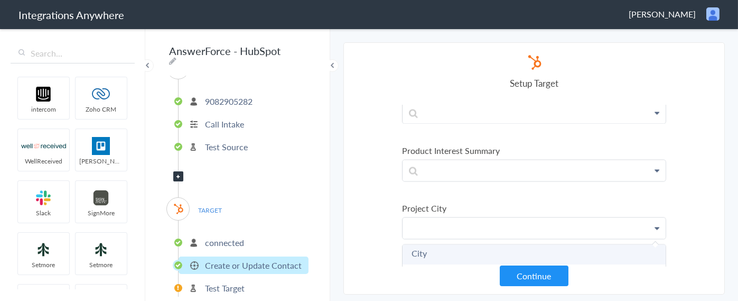
click at [418, 241] on link "City" at bounding box center [534, 252] width 263 height 23
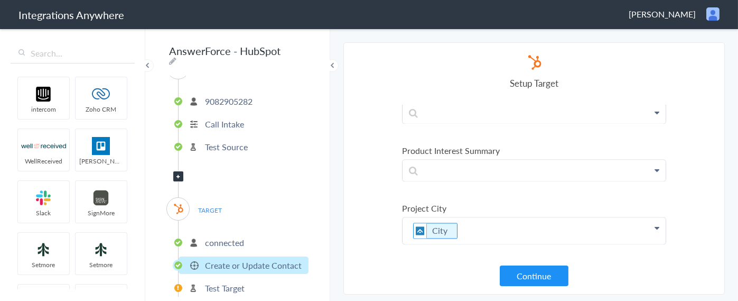
scroll to position [4252, 0]
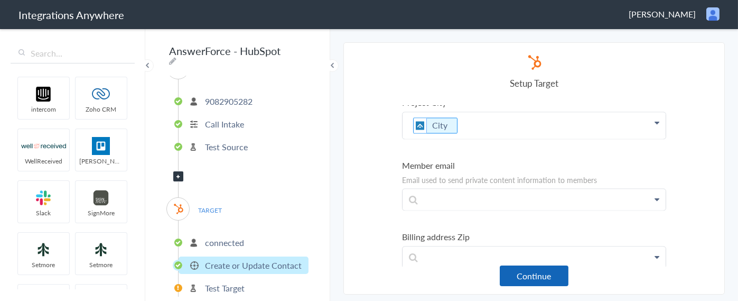
click at [544, 273] on button "Continue" at bounding box center [534, 275] width 69 height 21
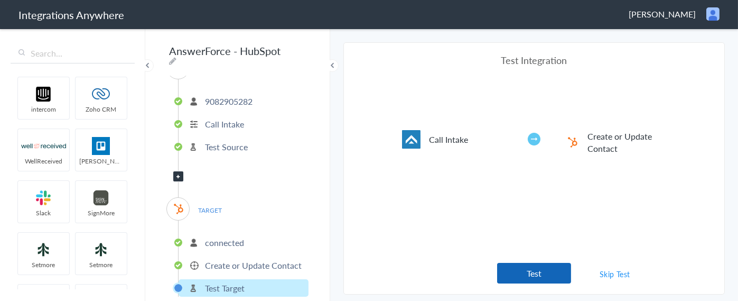
click at [537, 276] on button "Test" at bounding box center [534, 273] width 74 height 21
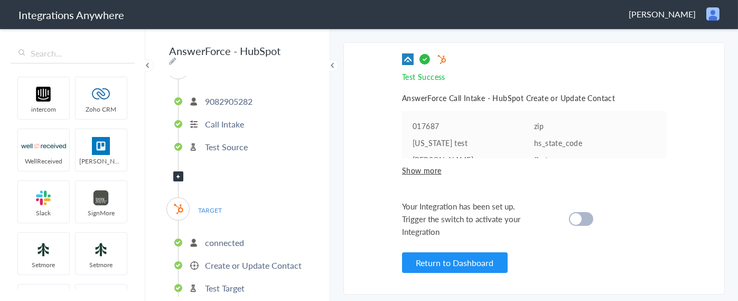
click at [573, 219] on cite at bounding box center [576, 219] width 12 height 12
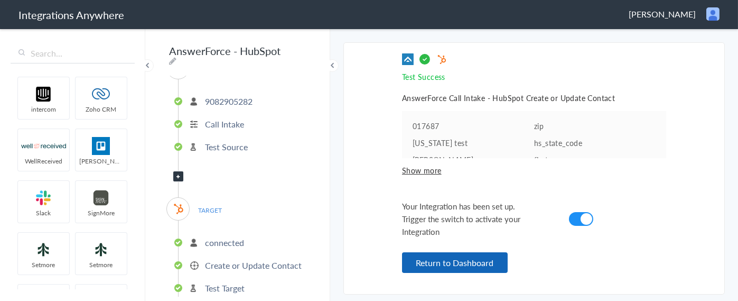
click at [435, 266] on button "Return to Dashboard" at bounding box center [455, 262] width 106 height 21
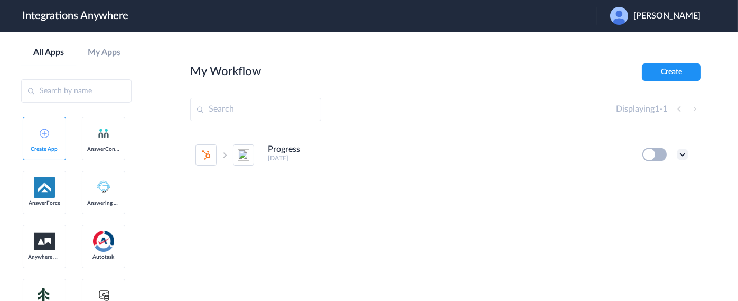
click at [681, 151] on icon at bounding box center [682, 154] width 11 height 11
click at [642, 172] on li "Edit" at bounding box center [653, 179] width 69 height 20
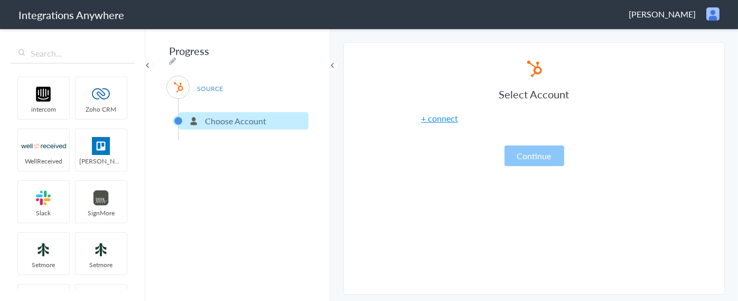
click at [335, 65] on span at bounding box center [332, 65] width 13 height 13
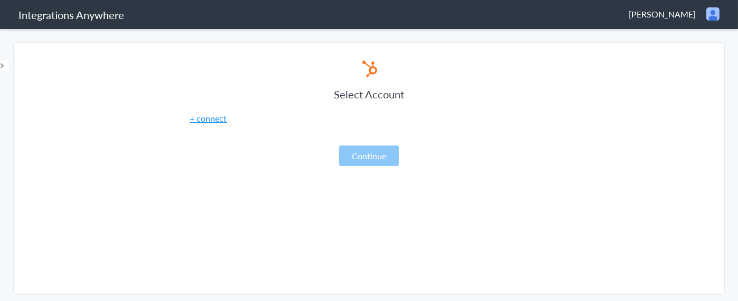
click at [659, 15] on span "Frederick Ohen" at bounding box center [662, 14] width 67 height 12
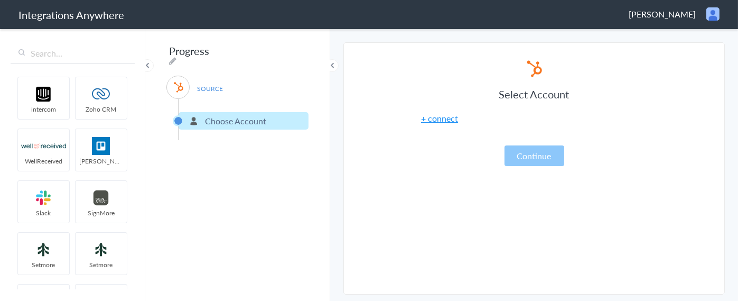
click at [715, 13] on img at bounding box center [712, 13] width 13 height 13
click at [685, 36] on li "Logout" at bounding box center [690, 39] width 73 height 16
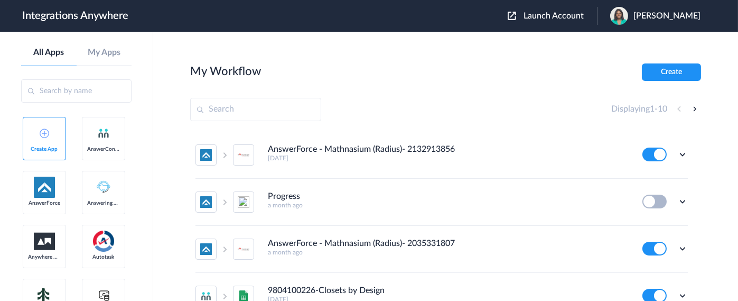
click at [556, 12] on span "Launch Account" at bounding box center [553, 16] width 60 height 8
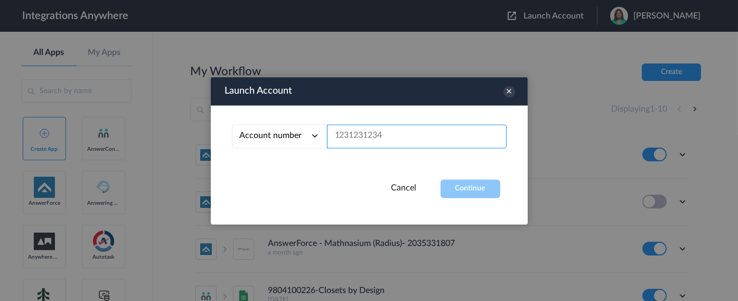
click at [363, 133] on input "text" at bounding box center [417, 136] width 180 height 24
click at [396, 142] on input "text" at bounding box center [417, 136] width 180 height 24
paste input "9082905282"
type input "9082905282"
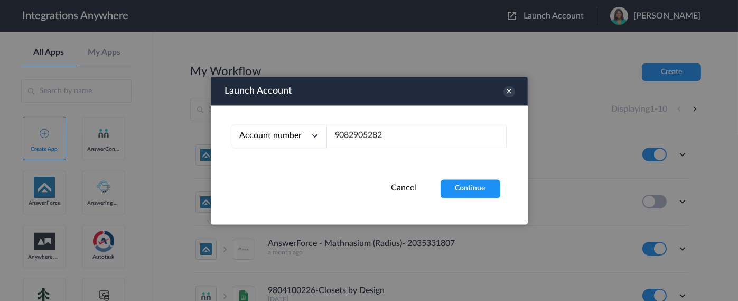
click at [476, 190] on button "Continue" at bounding box center [471, 188] width 60 height 18
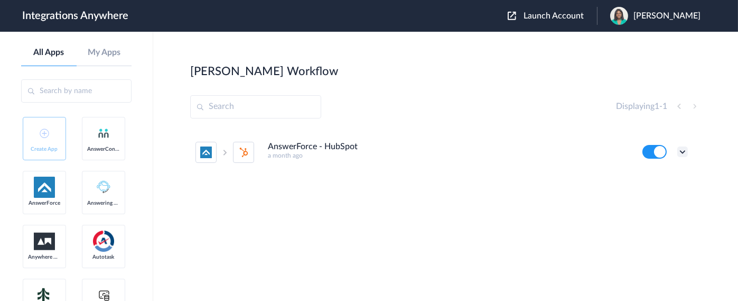
click at [681, 152] on icon at bounding box center [682, 151] width 11 height 11
click at [646, 173] on link "Edit" at bounding box center [639, 175] width 25 height 7
click at [684, 149] on icon at bounding box center [682, 151] width 11 height 11
click at [652, 190] on li "Task history" at bounding box center [653, 196] width 69 height 20
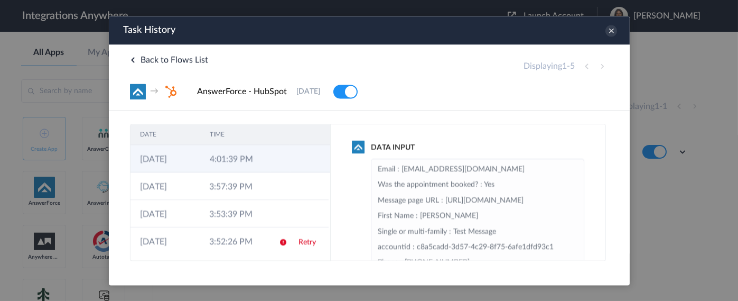
click at [237, 158] on td "4:01:39 PM" at bounding box center [235, 158] width 70 height 27
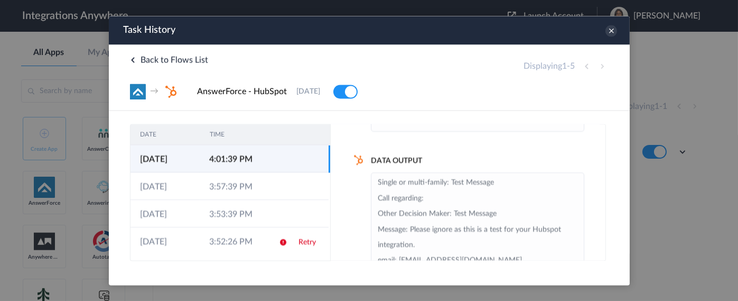
scroll to position [177, 0]
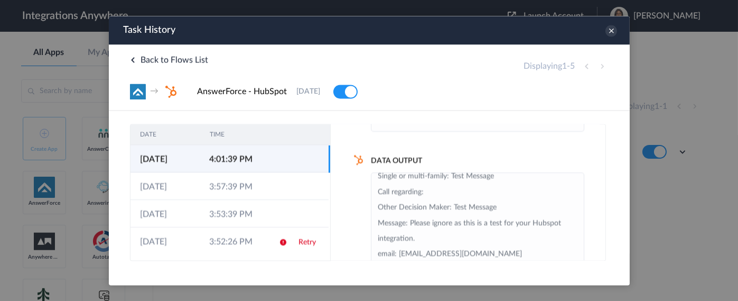
click at [288, 162] on td at bounding box center [308, 158] width 40 height 27
click at [608, 30] on icon at bounding box center [611, 31] width 12 height 12
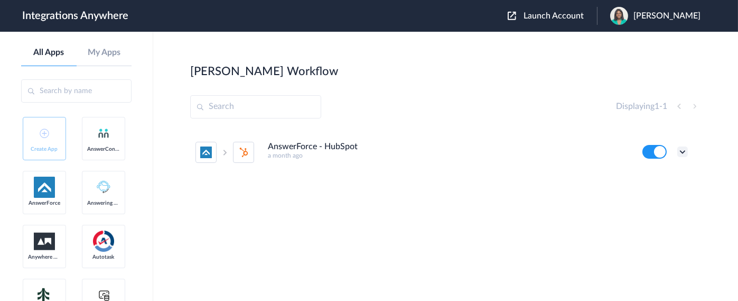
click at [680, 151] on icon at bounding box center [682, 151] width 11 height 11
click at [647, 177] on link "Edit" at bounding box center [639, 175] width 25 height 7
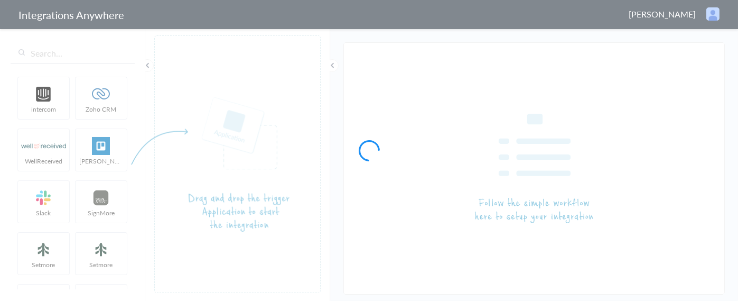
type input "AnswerForce - HubSpot"
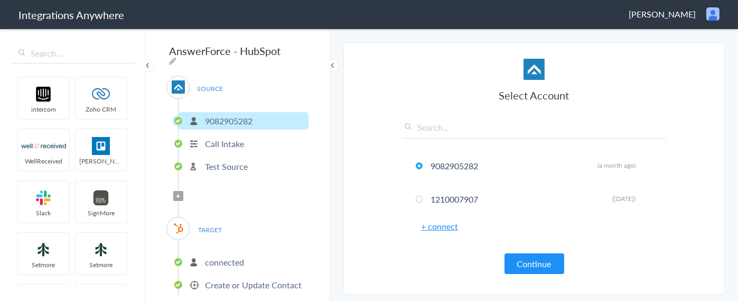
click at [225, 262] on p "connected" at bounding box center [224, 262] width 39 height 12
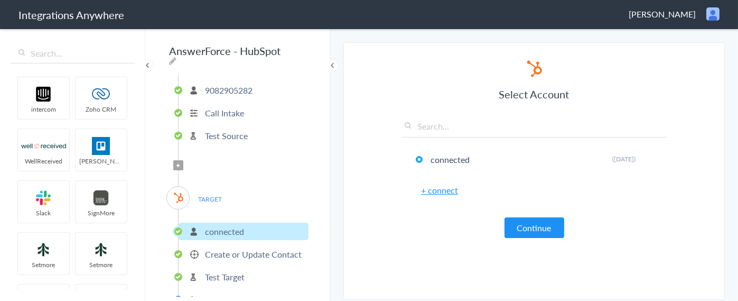
scroll to position [53, 0]
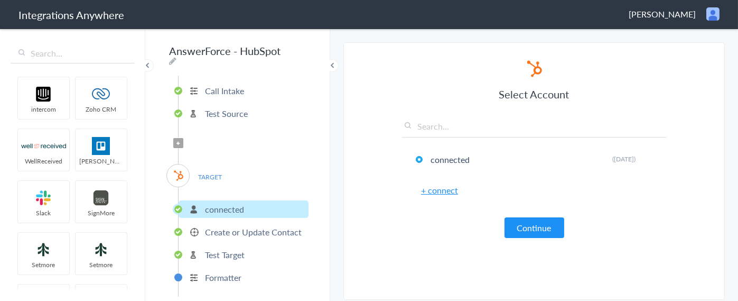
click at [220, 228] on p "Create or Update Contact" at bounding box center [253, 232] width 97 height 12
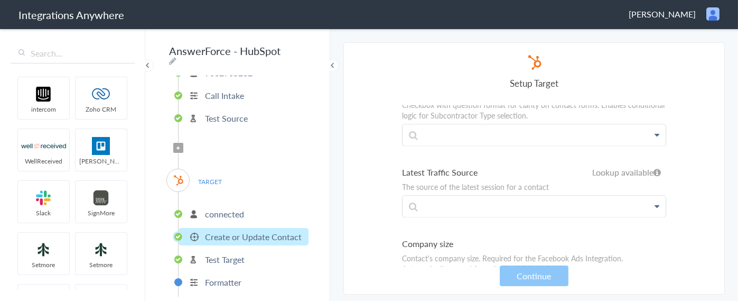
scroll to position [66, 0]
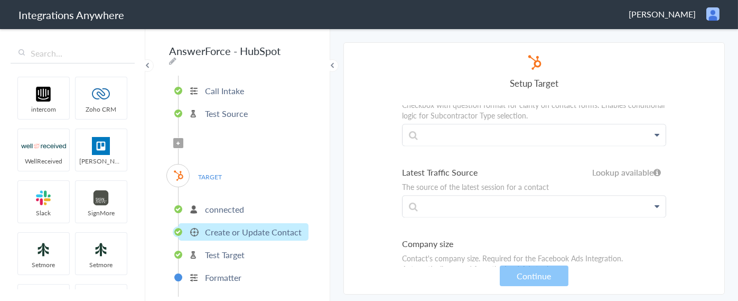
click at [231, 254] on p "Test Target" at bounding box center [225, 254] width 40 height 12
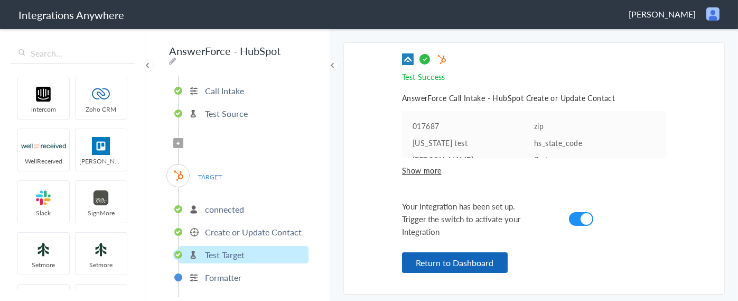
click at [482, 262] on button "Return to Dashboard" at bounding box center [455, 262] width 106 height 21
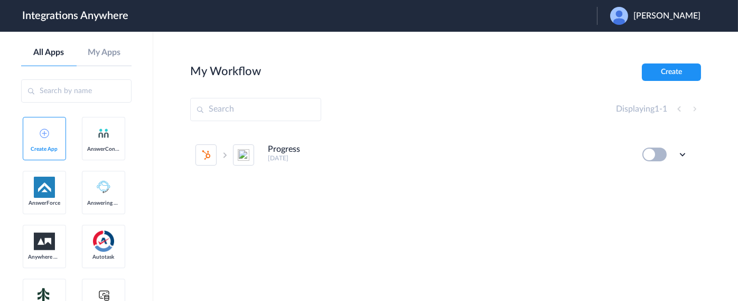
click at [669, 16] on span "Frederick Ohen" at bounding box center [666, 16] width 67 height 10
click at [621, 42] on link "Logout" at bounding box center [616, 42] width 22 height 7
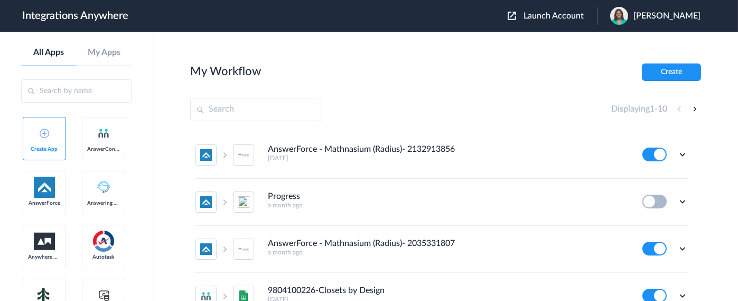
click at [554, 17] on span "Launch Account" at bounding box center [553, 16] width 60 height 8
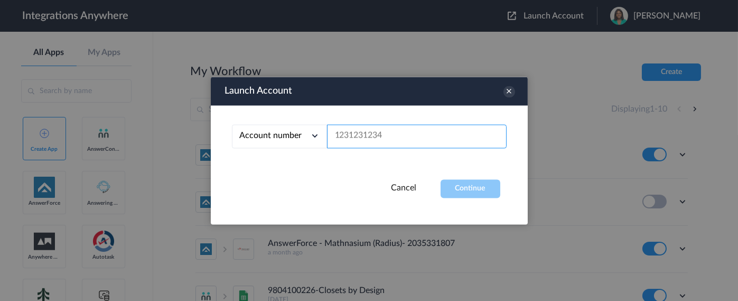
click at [386, 137] on input "text" at bounding box center [417, 136] width 180 height 24
paste input "9082905282"
type input "9082905282"
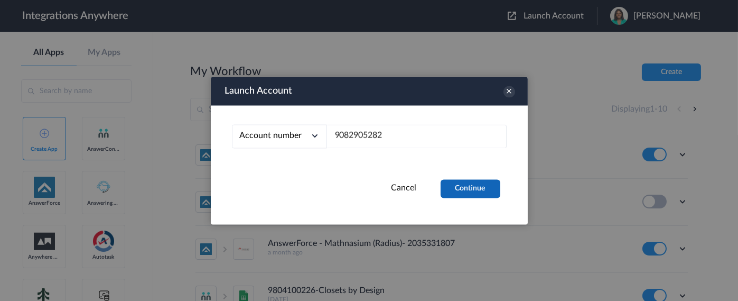
click at [478, 189] on button "Continue" at bounding box center [471, 188] width 60 height 18
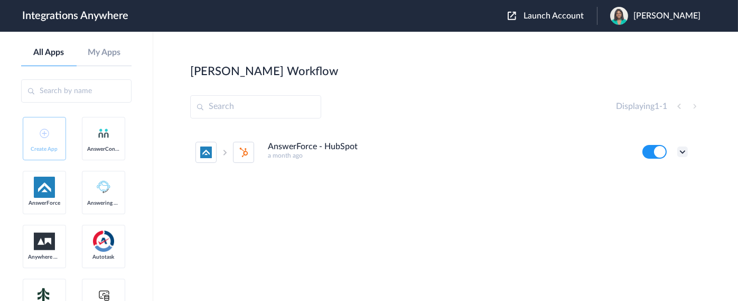
click at [685, 149] on icon at bounding box center [682, 151] width 11 height 11
click at [657, 194] on link "Task history" at bounding box center [652, 195] width 51 height 7
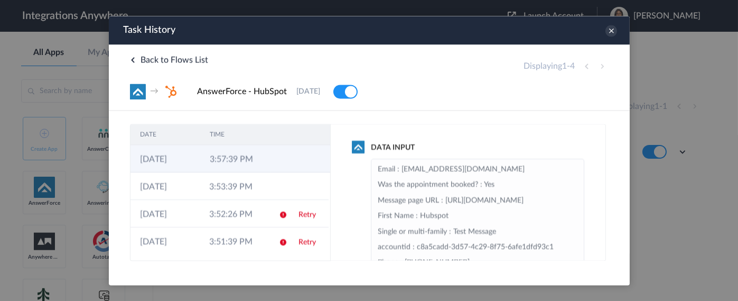
click at [254, 158] on td "3:57:39 PM" at bounding box center [235, 158] width 70 height 27
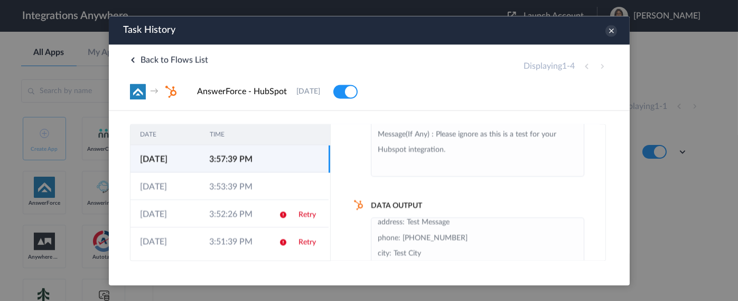
scroll to position [106, 0]
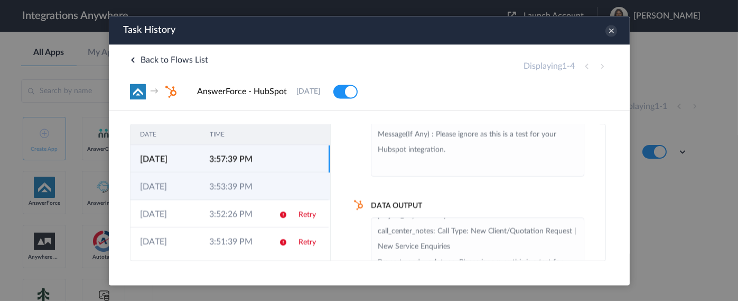
click at [231, 184] on td "3:53:39 PM" at bounding box center [233, 185] width 69 height 27
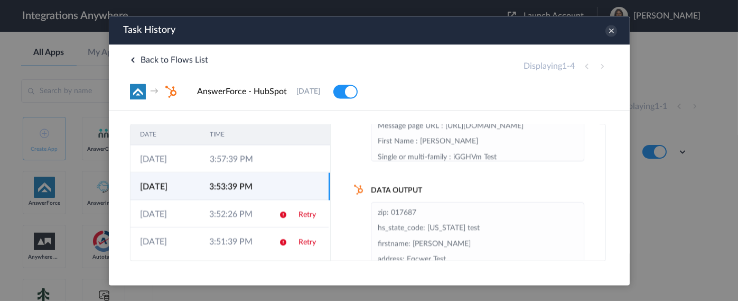
scroll to position [98, 0]
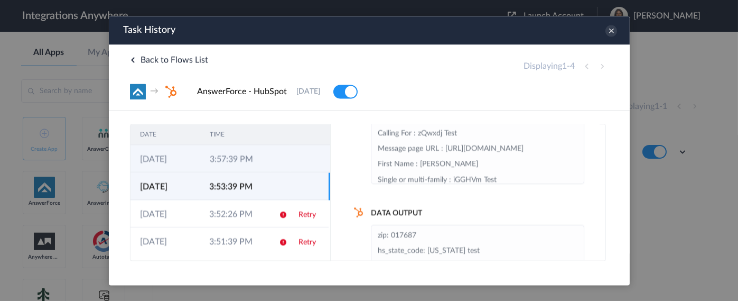
click at [222, 157] on td "3:57:39 PM" at bounding box center [235, 158] width 70 height 27
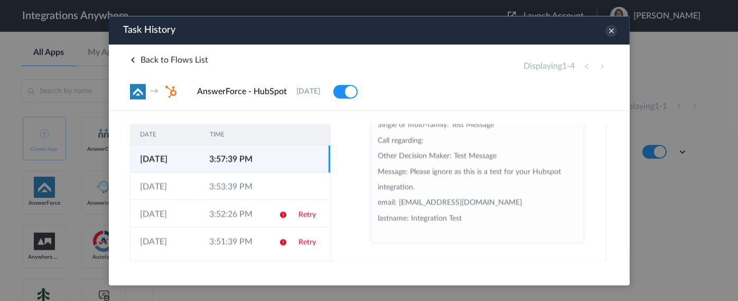
scroll to position [177, 0]
click at [609, 31] on icon at bounding box center [611, 31] width 12 height 12
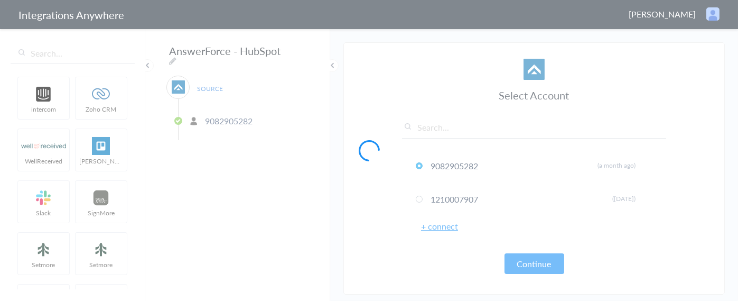
click at [301, 49] on div at bounding box center [369, 150] width 738 height 301
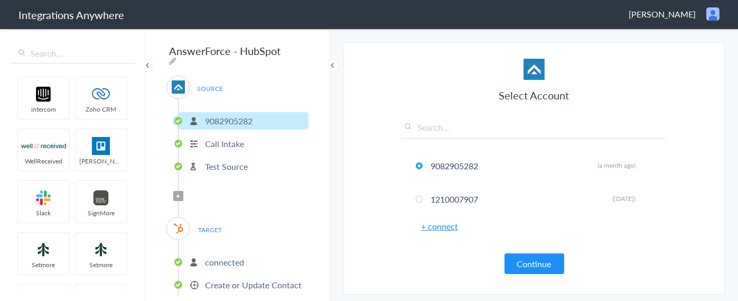
click at [176, 57] on icon at bounding box center [172, 61] width 7 height 8
paste input "9082905282"
type input "AnswerForce - HubSpot (Create and Update Contact)- [PHONE_NUMBER]"
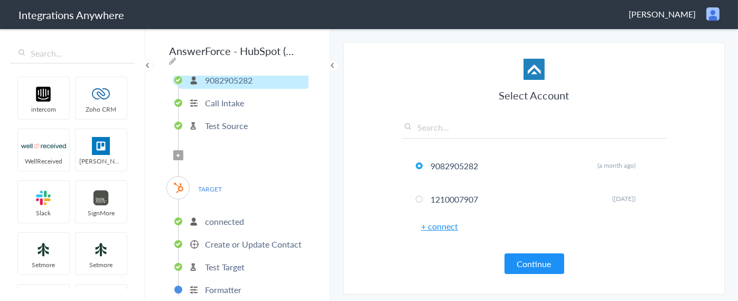
scroll to position [66, 0]
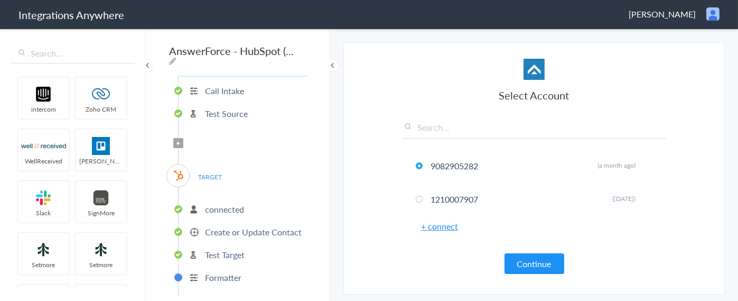
click at [222, 226] on p "Create or Update Contact" at bounding box center [253, 232] width 97 height 12
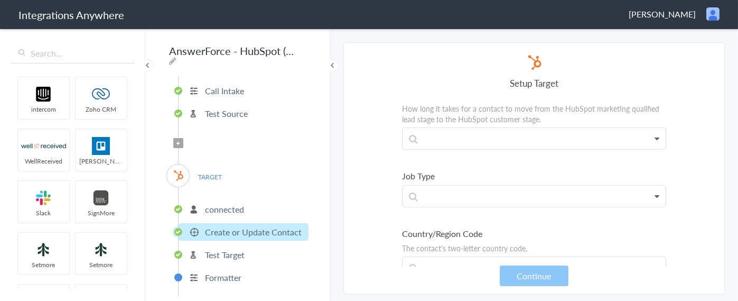
scroll to position [9244, 0]
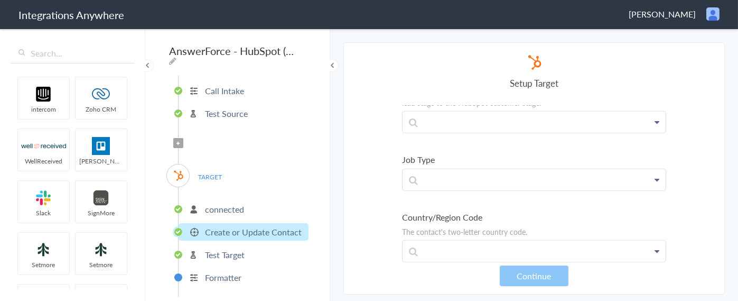
click at [654, 175] on icon at bounding box center [656, 179] width 5 height 8
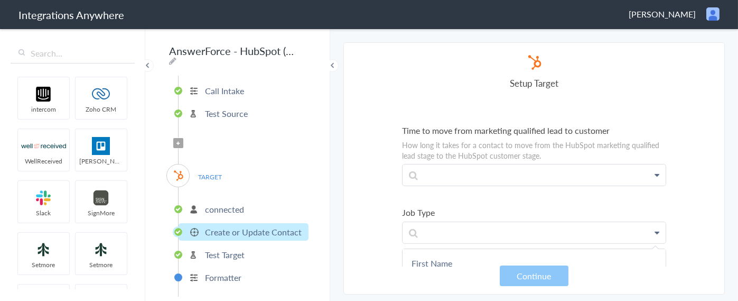
click at [654, 228] on icon at bounding box center [656, 232] width 5 height 8
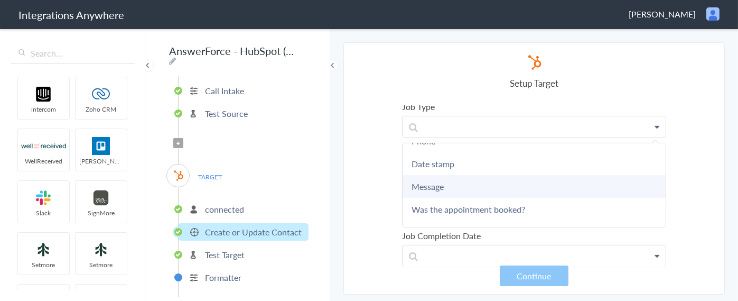
scroll to position [106, 0]
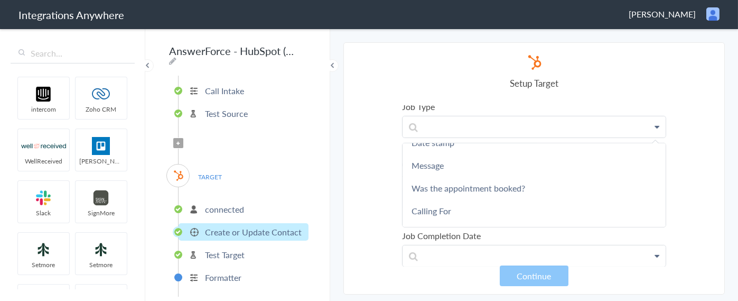
click at [352, 180] on section "Select Account 9082905282 Rename Delete (a month ago) 1210007907 Rename Delete …" at bounding box center [533, 168] width 381 height 252
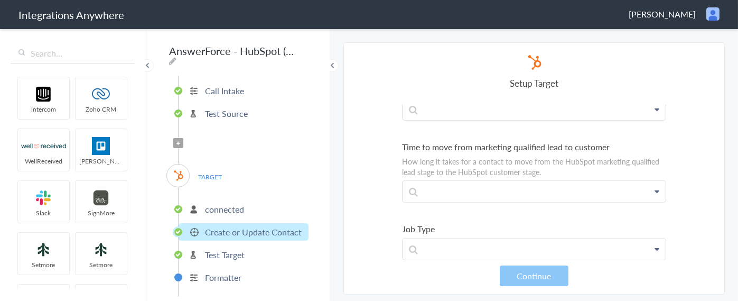
scroll to position [9191, 0]
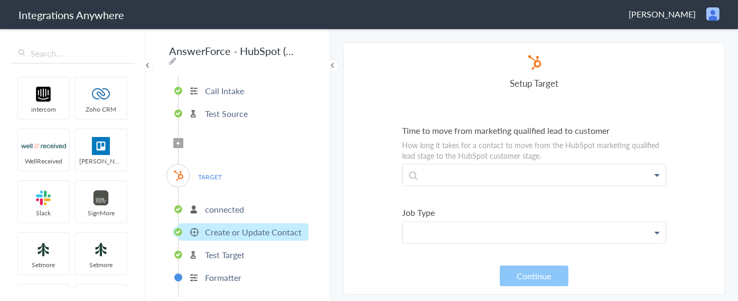
click at [506, 222] on p at bounding box center [534, 232] width 263 height 21
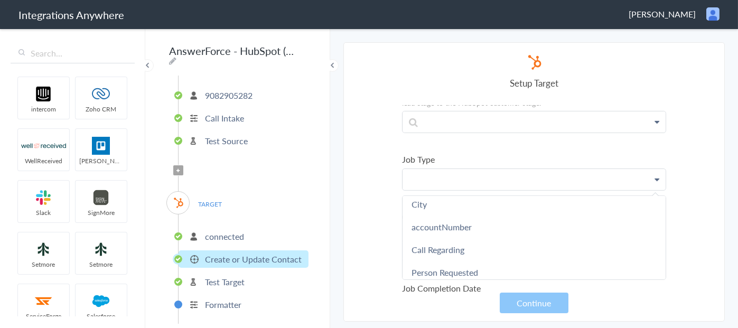
scroll to position [39, 0]
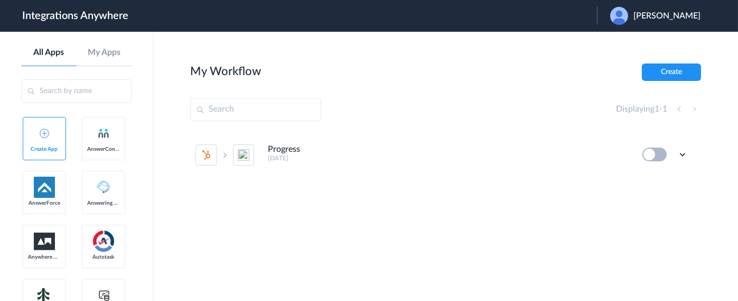
click at [680, 18] on span "[PERSON_NAME]" at bounding box center [666, 16] width 67 height 10
click at [626, 43] on link "Logout" at bounding box center [616, 42] width 22 height 7
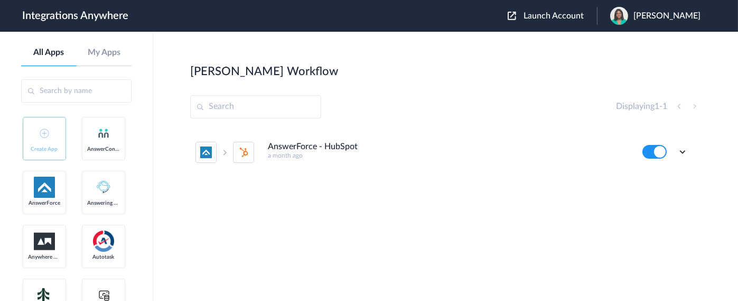
click at [560, 15] on span "Launch Account" at bounding box center [553, 16] width 60 height 8
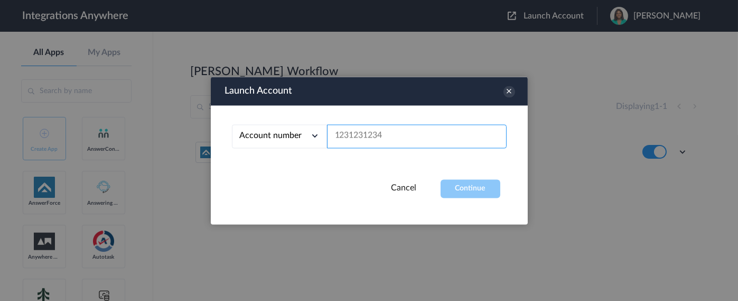
click at [358, 131] on input "text" at bounding box center [417, 136] width 180 height 24
paste input "9082905282"
type input "9082905282"
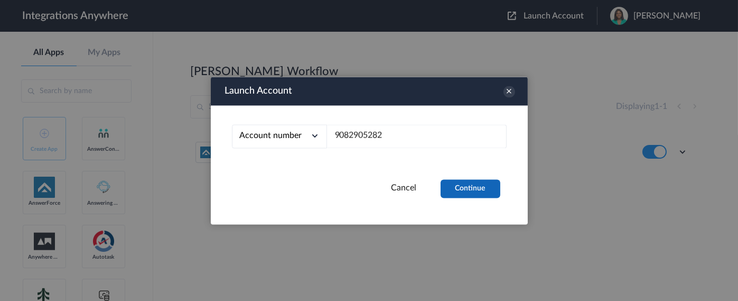
click at [497, 189] on button "Continue" at bounding box center [471, 188] width 60 height 18
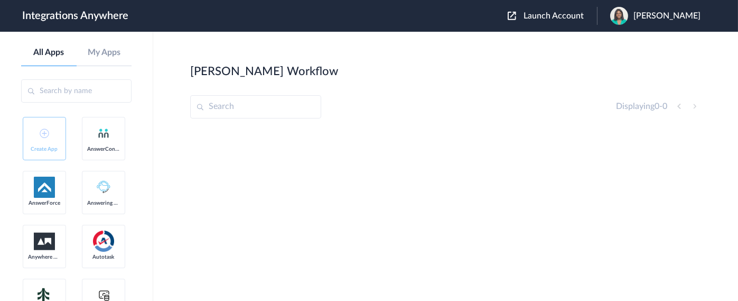
click at [559, 15] on span "Launch Account" at bounding box center [553, 16] width 60 height 8
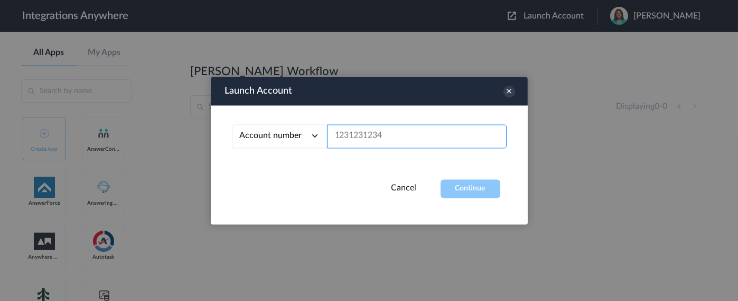
click at [373, 139] on input "text" at bounding box center [417, 136] width 180 height 24
paste input "9082905282"
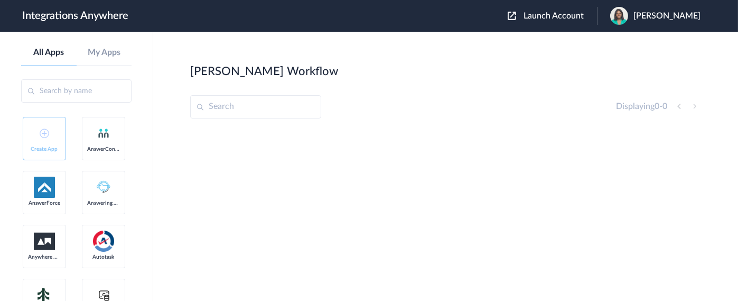
click at [562, 14] on span "Launch Account" at bounding box center [553, 16] width 60 height 8
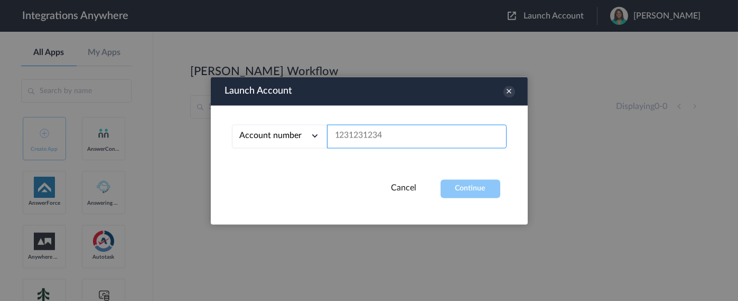
click at [379, 137] on input "text" at bounding box center [417, 136] width 180 height 24
paste input "9082905282"
type input "9082905282"
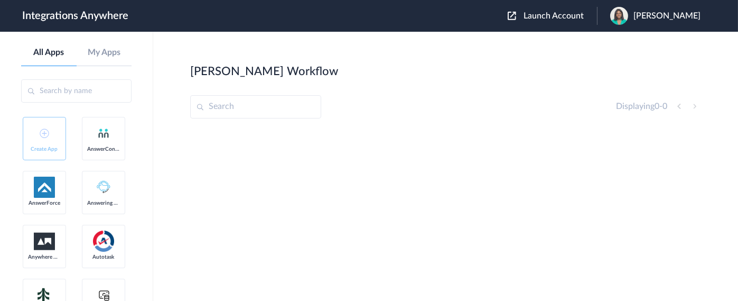
click at [659, 13] on span "[PERSON_NAME]" at bounding box center [666, 16] width 67 height 10
click at [625, 62] on link "Logout" at bounding box center [616, 62] width 22 height 7
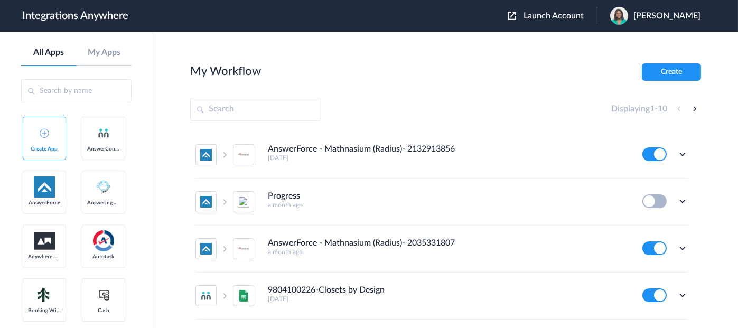
click at [554, 13] on span "Launch Account" at bounding box center [553, 16] width 60 height 8
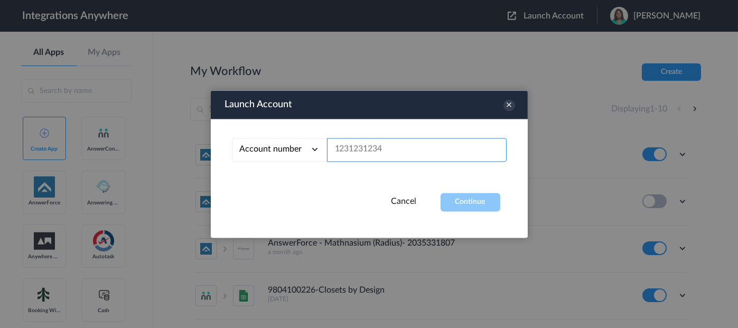
click at [374, 150] on input "text" at bounding box center [417, 150] width 180 height 24
paste input "9082905282"
type input "9082905282"
click at [468, 203] on button "Continue" at bounding box center [471, 202] width 60 height 18
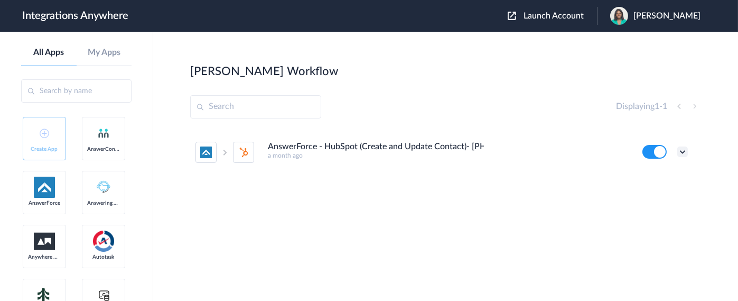
click at [679, 149] on icon at bounding box center [682, 151] width 11 height 11
click at [642, 177] on link "Edit" at bounding box center [639, 175] width 25 height 7
click at [684, 151] on icon at bounding box center [682, 151] width 11 height 11
click at [653, 193] on link "Task history" at bounding box center [652, 195] width 51 height 7
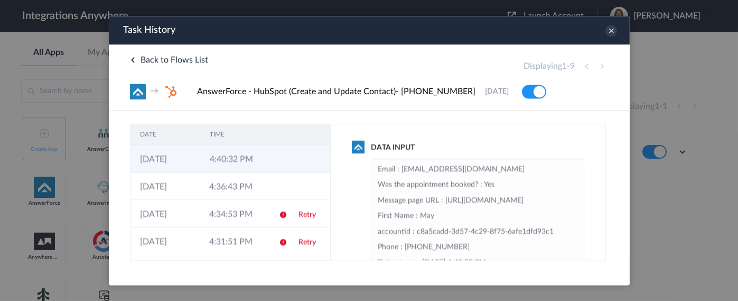
click at [279, 155] on icon at bounding box center [283, 159] width 8 height 8
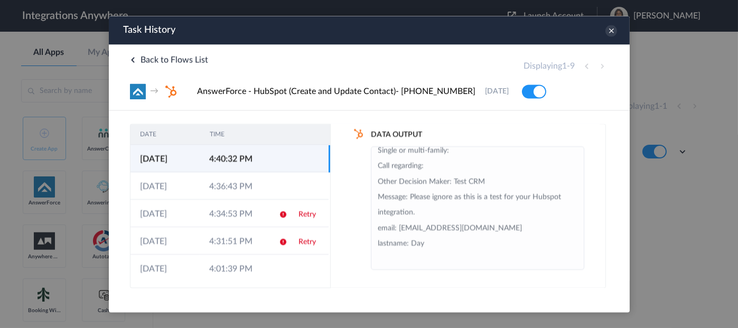
scroll to position [177, 0]
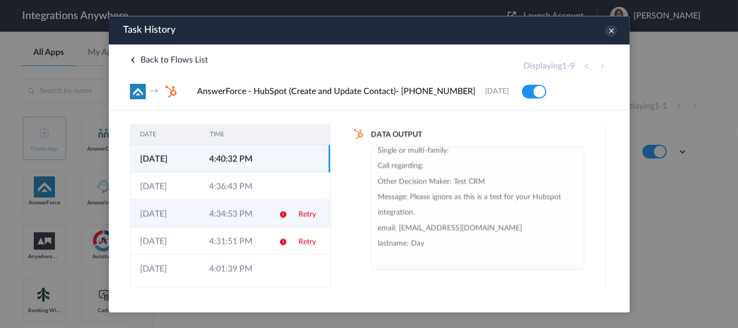
click at [223, 213] on td "4:34:53 PM" at bounding box center [233, 213] width 69 height 27
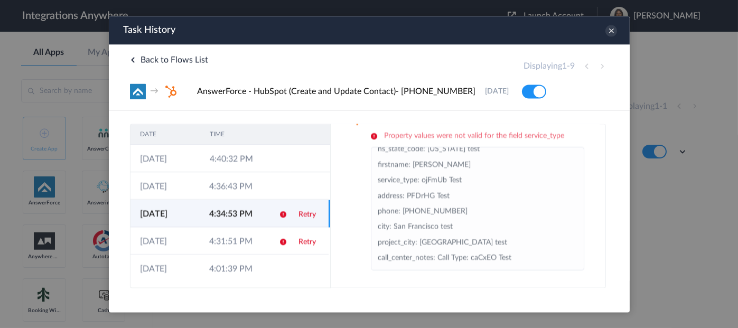
scroll to position [3, 0]
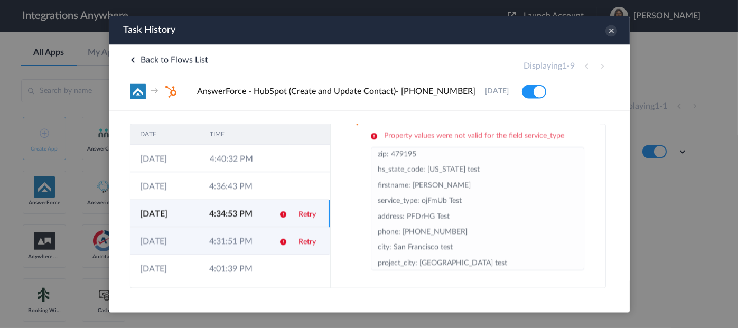
click at [236, 240] on td "4:31:51 PM" at bounding box center [233, 240] width 69 height 27
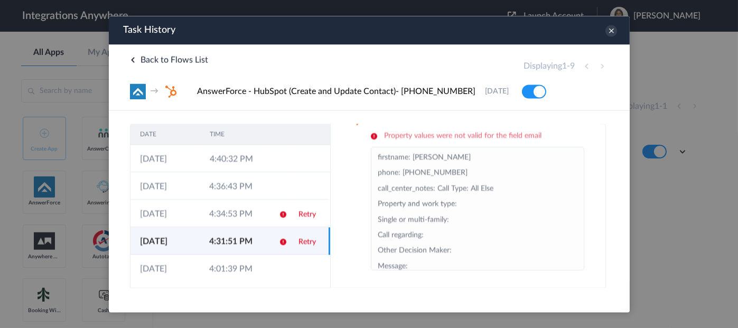
scroll to position [38, 0]
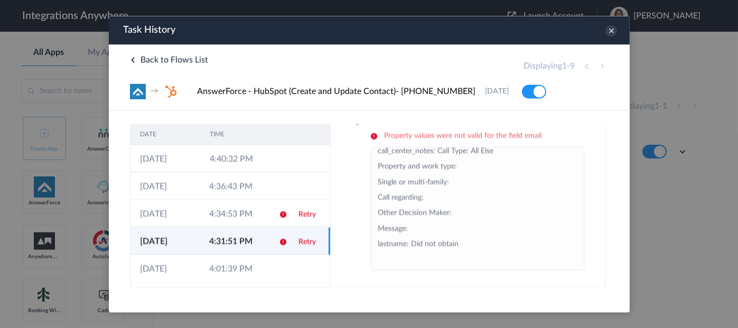
click at [604, 33] on div "Task History" at bounding box center [368, 30] width 521 height 29
click at [610, 32] on icon at bounding box center [611, 31] width 12 height 12
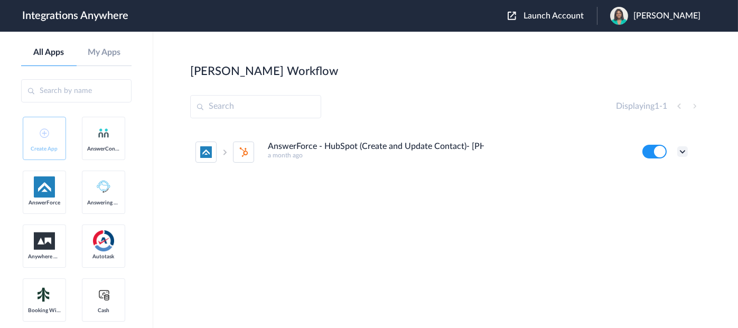
click at [682, 151] on icon at bounding box center [682, 151] width 11 height 11
click at [651, 193] on link "Task history" at bounding box center [652, 195] width 51 height 7
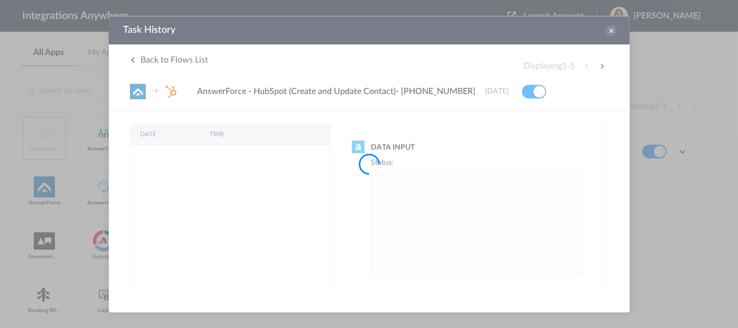
scroll to position [0, 0]
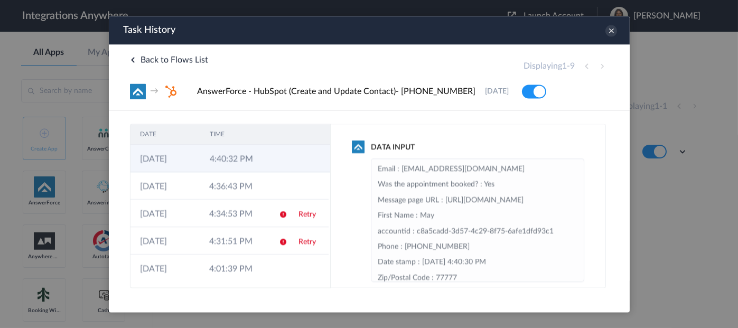
click at [250, 160] on td "4:40:32 PM" at bounding box center [235, 158] width 70 height 27
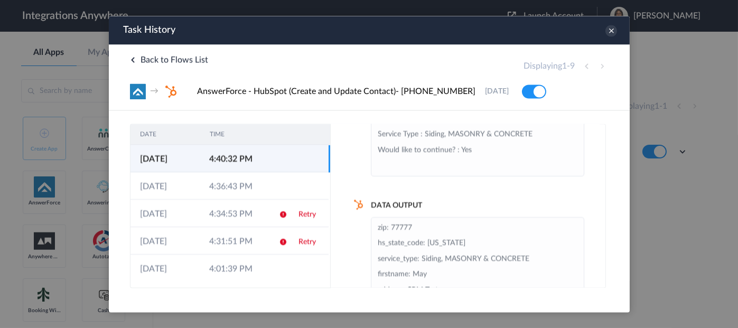
scroll to position [177, 0]
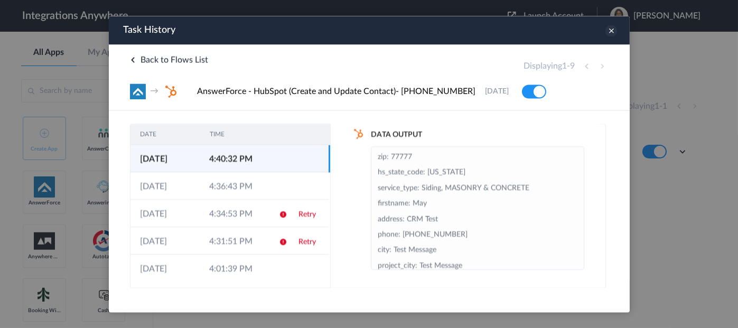
click at [612, 32] on icon at bounding box center [611, 31] width 12 height 12
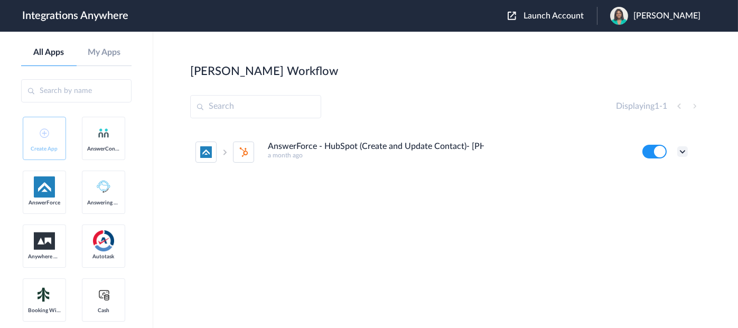
click at [684, 152] on icon at bounding box center [682, 151] width 11 height 11
click at [648, 194] on link "Task history" at bounding box center [652, 195] width 51 height 7
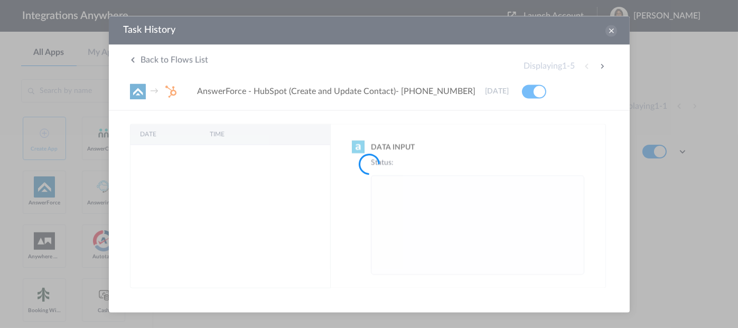
scroll to position [0, 0]
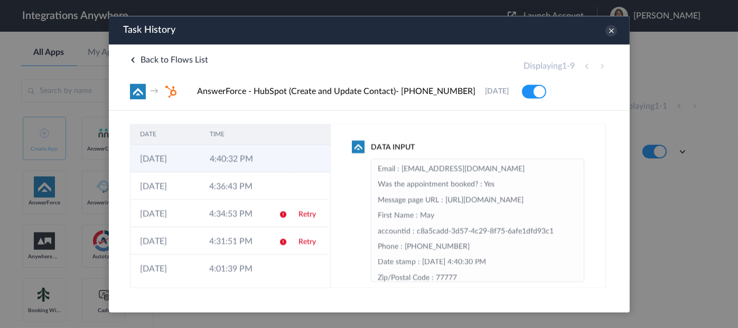
click at [273, 160] on td at bounding box center [280, 158] width 20 height 27
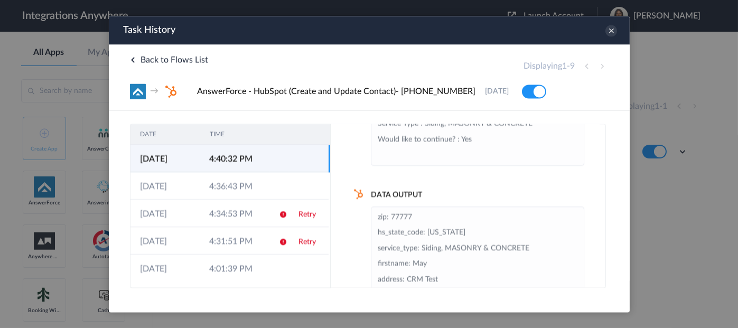
scroll to position [177, 0]
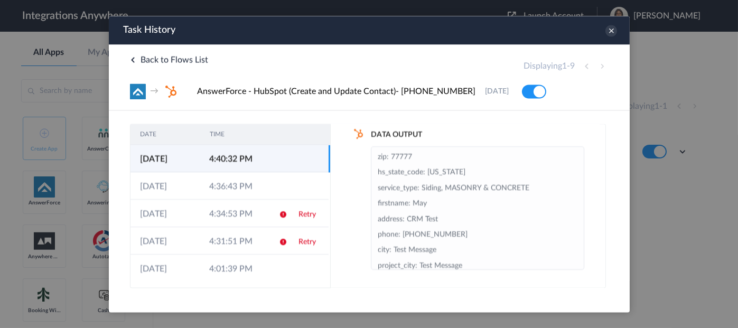
click at [447, 233] on li "zip: 77777 hs_state_code: Connecticut service_type: Siding, MASONRY & CONCRETE …" at bounding box center [477, 304] width 200 height 311
click at [605, 33] on div "Task History" at bounding box center [368, 30] width 521 height 29
click at [610, 32] on icon at bounding box center [611, 31] width 12 height 12
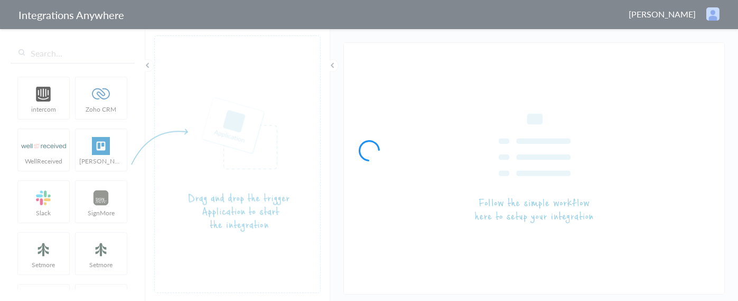
type input "AnswerForce - HubSpot (Create and Update Contact)- [PHONE_NUMBER]"
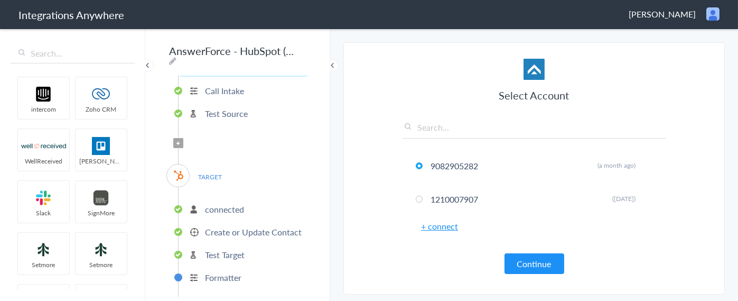
scroll to position [66, 0]
click at [224, 226] on p "Create or Update Contact" at bounding box center [253, 232] width 97 height 12
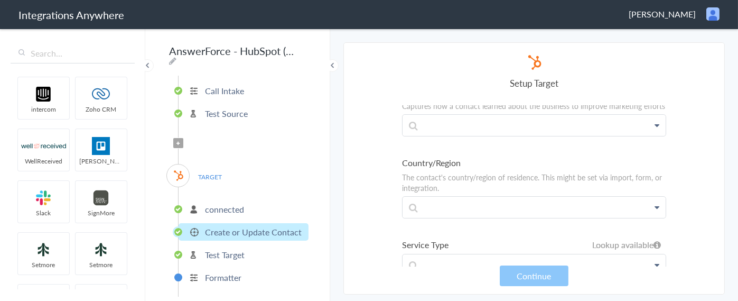
scroll to position [7607, 0]
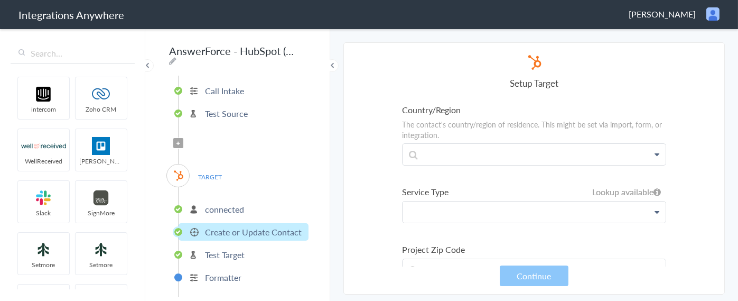
click at [507, 201] on p at bounding box center [534, 211] width 263 height 21
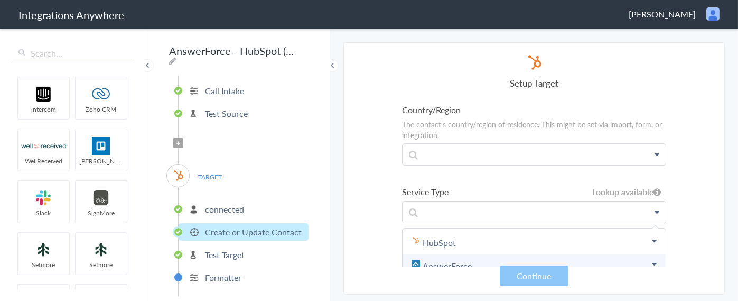
click at [444, 254] on link "AnswerForce" at bounding box center [534, 265] width 263 height 23
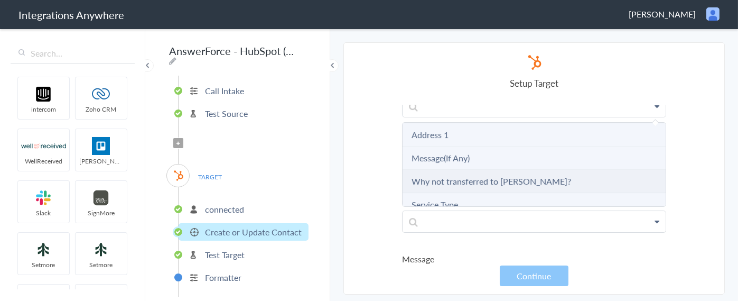
scroll to position [845, 0]
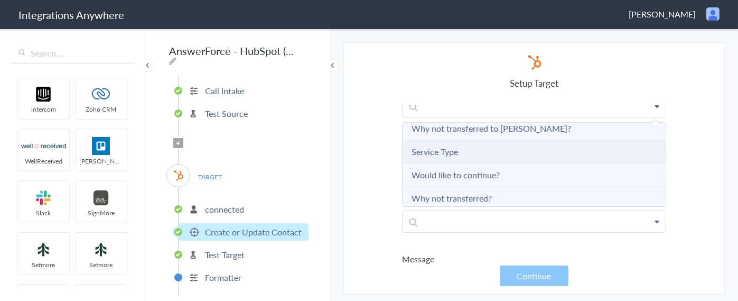
click at [432, 145] on link "Service Type" at bounding box center [435, 151] width 46 height 12
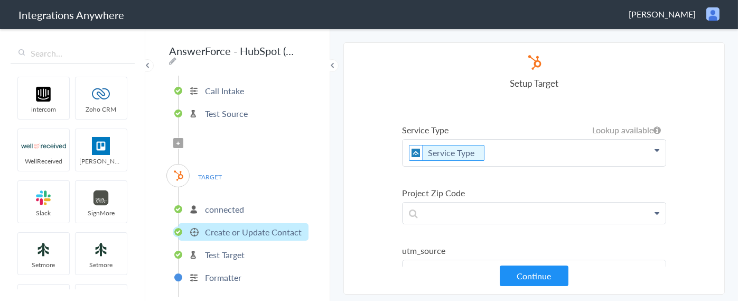
scroll to position [7554, 0]
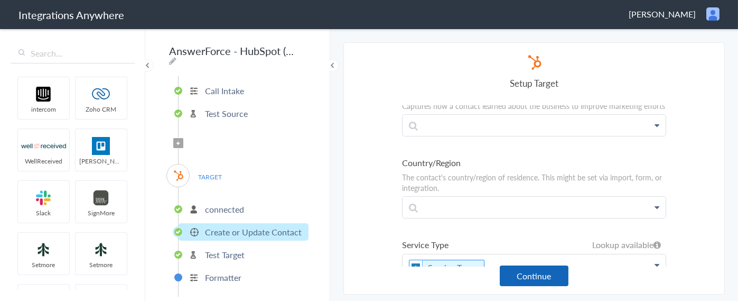
click at [530, 273] on button "Continue" at bounding box center [534, 275] width 69 height 21
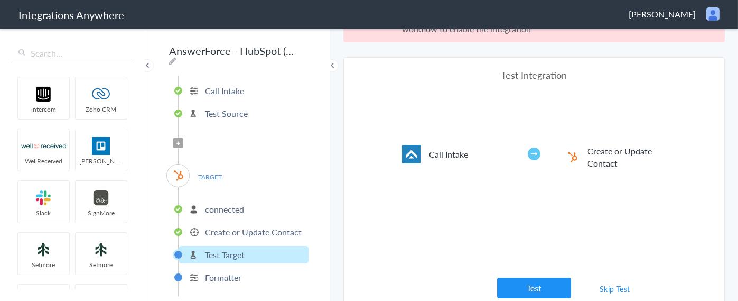
scroll to position [39, 0]
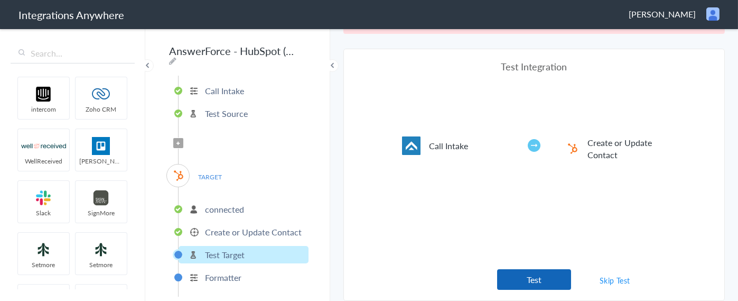
click at [540, 277] on button "Test" at bounding box center [534, 279] width 74 height 21
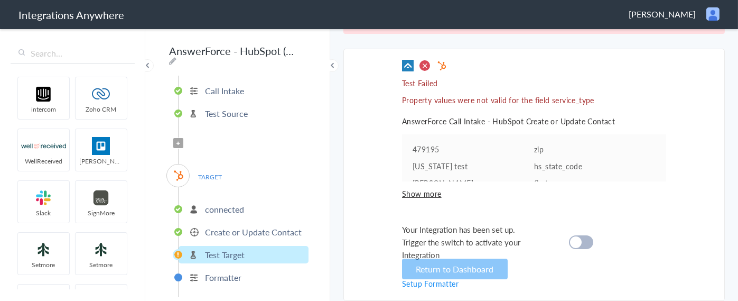
scroll to position [22, 0]
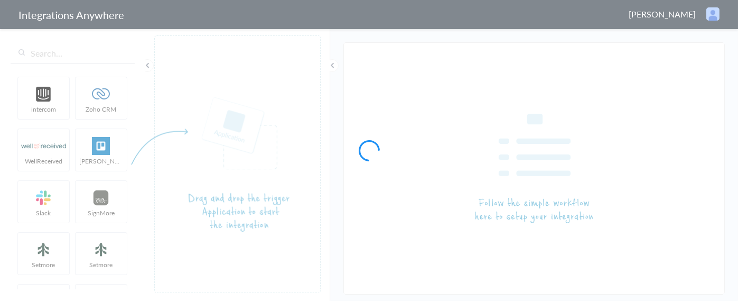
type input "AnswerForce - HubSpot (Create and Update Contact)- [PHONE_NUMBER]"
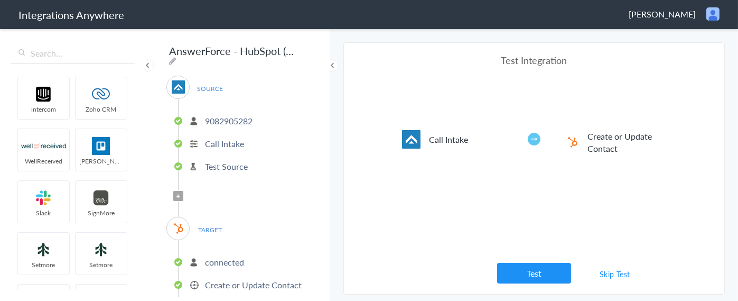
click at [232, 280] on p "Create or Update Contact" at bounding box center [253, 284] width 97 height 12
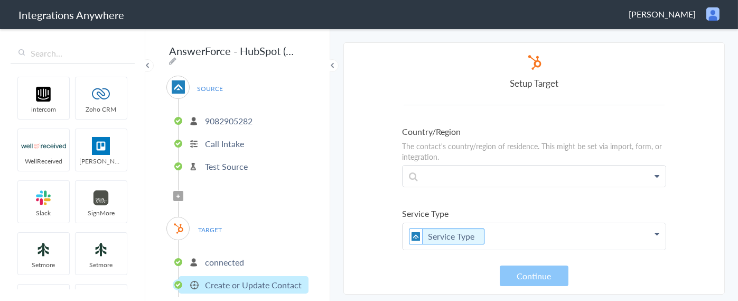
scroll to position [7607, 0]
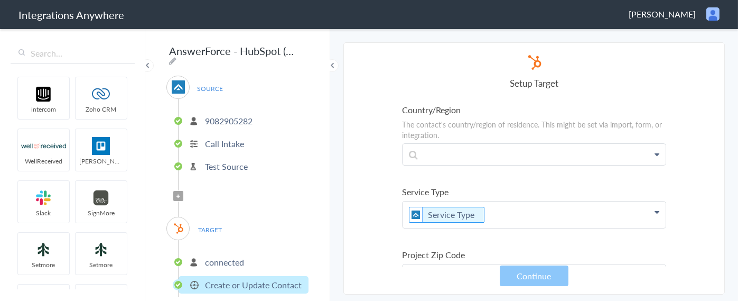
click at [588, 201] on p "Service Type" at bounding box center [534, 214] width 263 height 26
click at [654, 208] on icon at bounding box center [656, 212] width 5 height 8
click at [536, 201] on p "Service Type" at bounding box center [534, 214] width 263 height 26
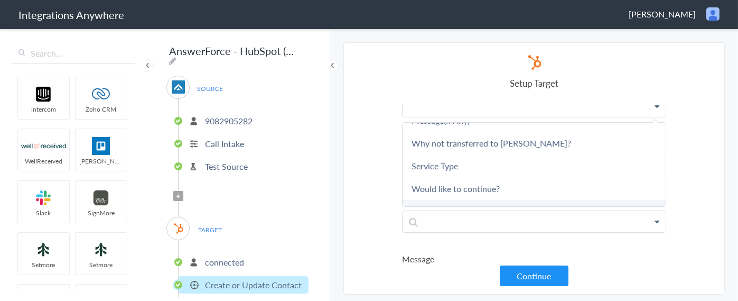
scroll to position [787, 0]
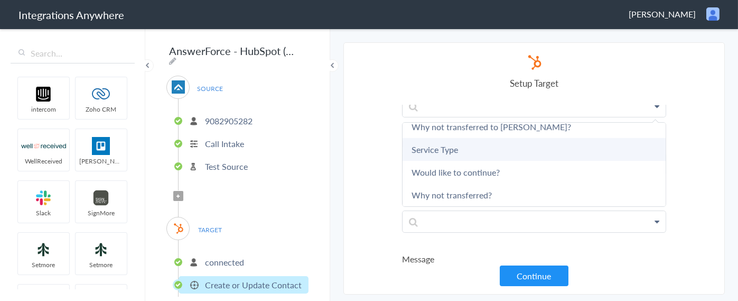
click at [444, 138] on link "Service Type" at bounding box center [534, 149] width 263 height 23
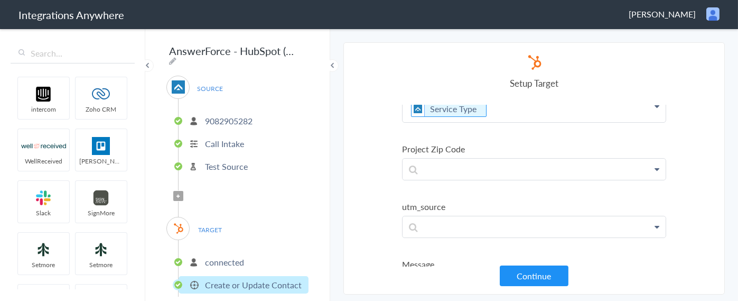
scroll to position [7607, 0]
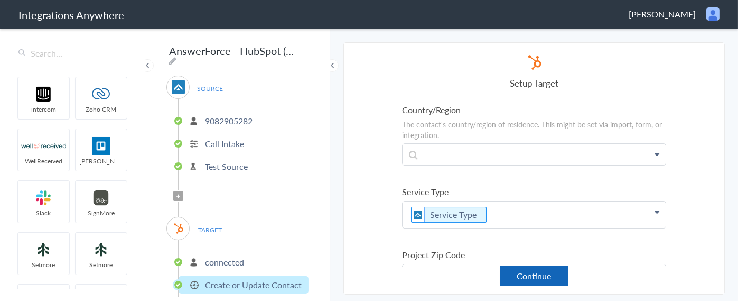
click at [529, 275] on button "Continue" at bounding box center [534, 275] width 69 height 21
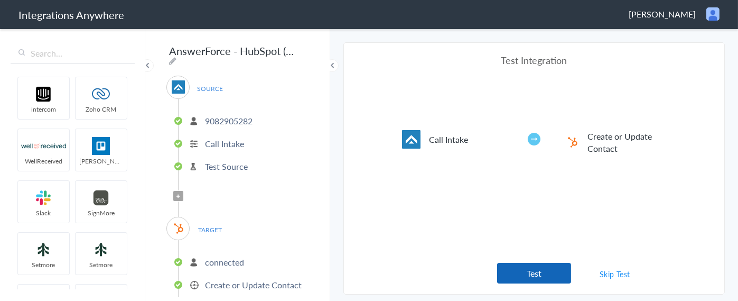
click at [528, 273] on button "Test" at bounding box center [534, 273] width 74 height 21
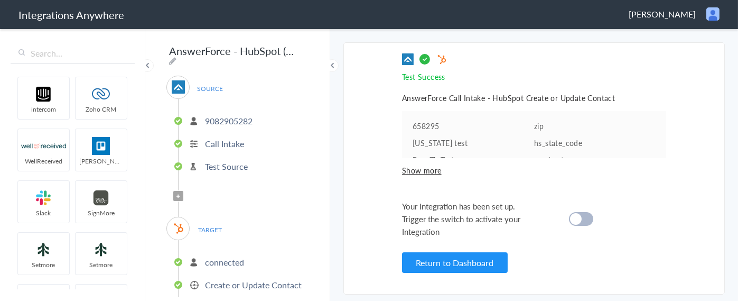
click at [577, 220] on cite at bounding box center [576, 219] width 12 height 12
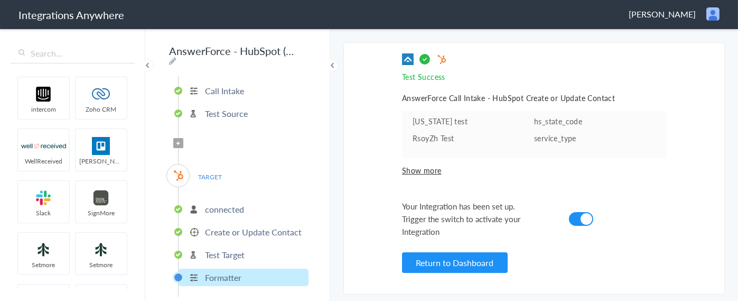
scroll to position [13, 0]
